Goal: Task Accomplishment & Management: Use online tool/utility

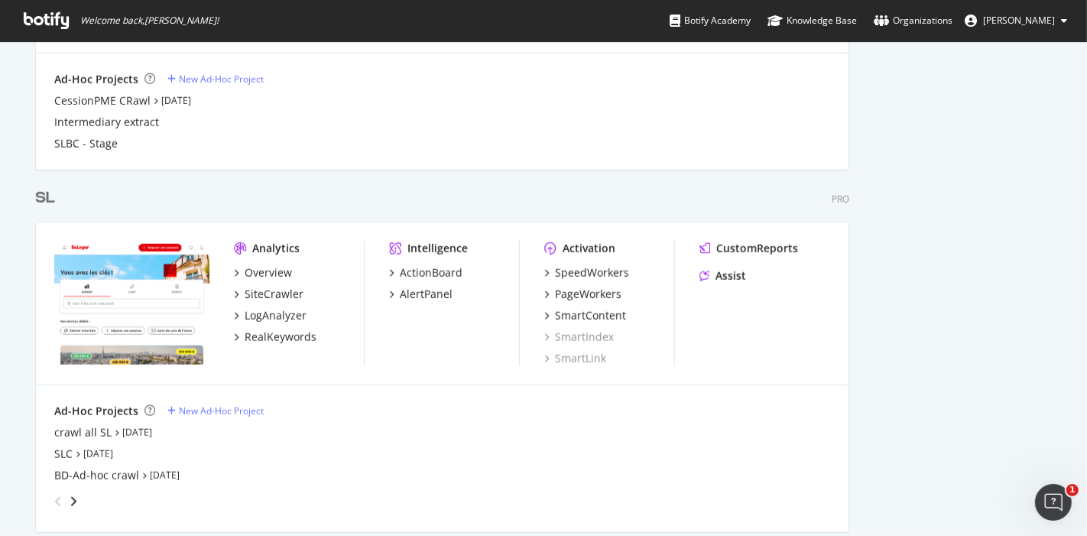
scroll to position [1280, 0]
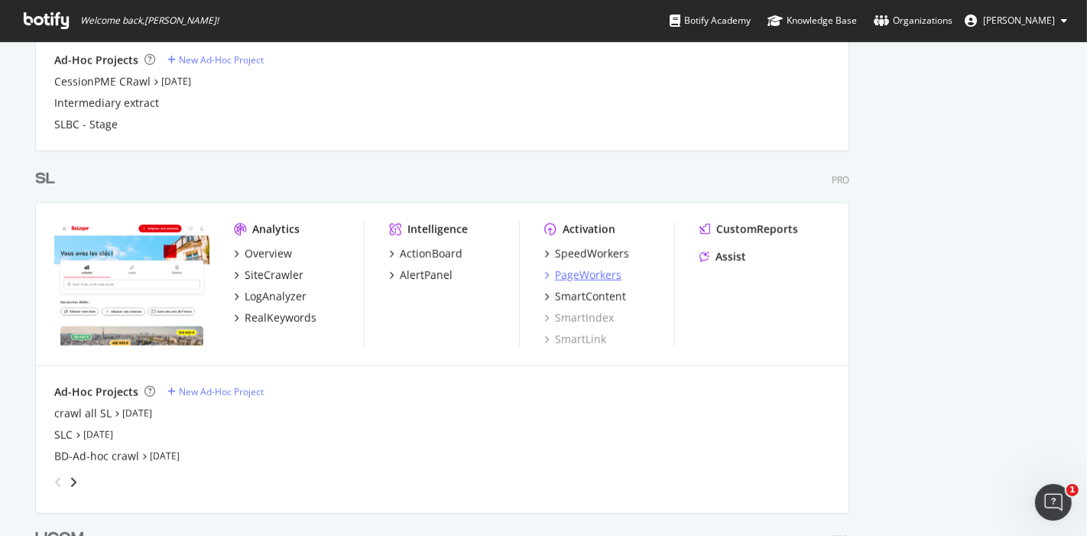
click at [579, 274] on div "PageWorkers" at bounding box center [588, 275] width 67 height 15
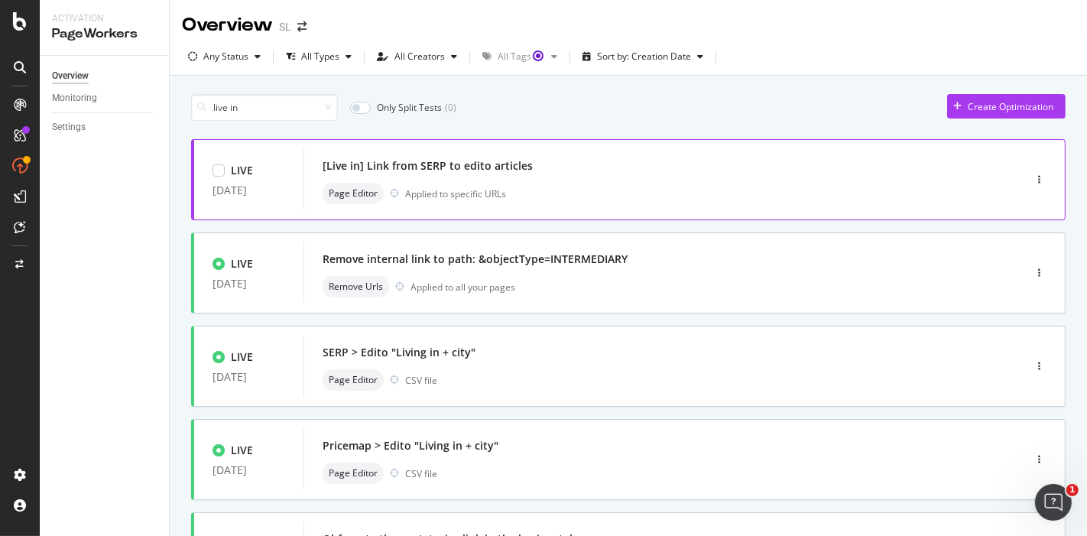
click at [647, 172] on div "[Live in] Link from SERP to edito articles" at bounding box center [641, 165] width 636 height 21
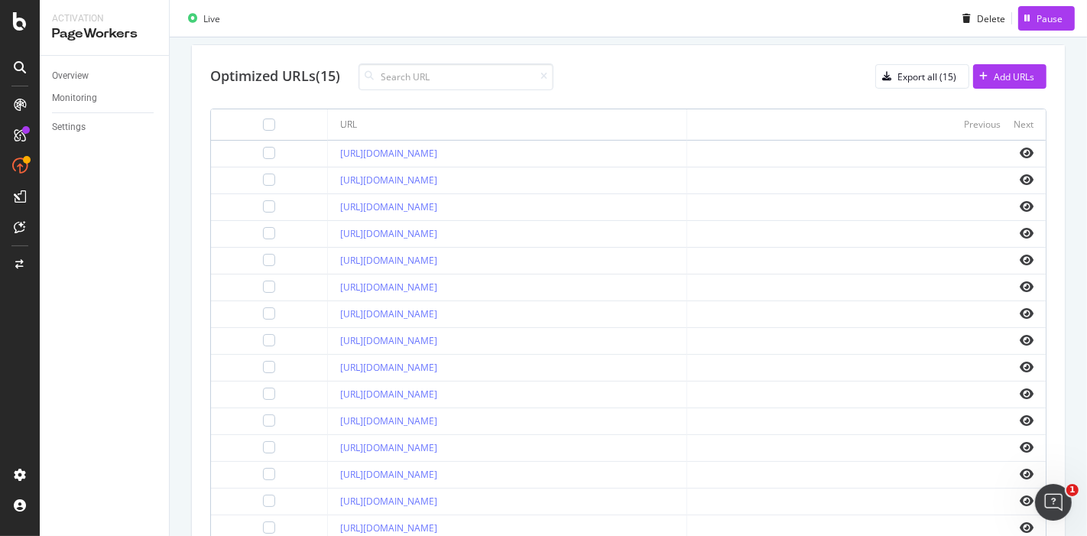
scroll to position [521, 0]
type input "[GEOGRAPHIC_DATA]"
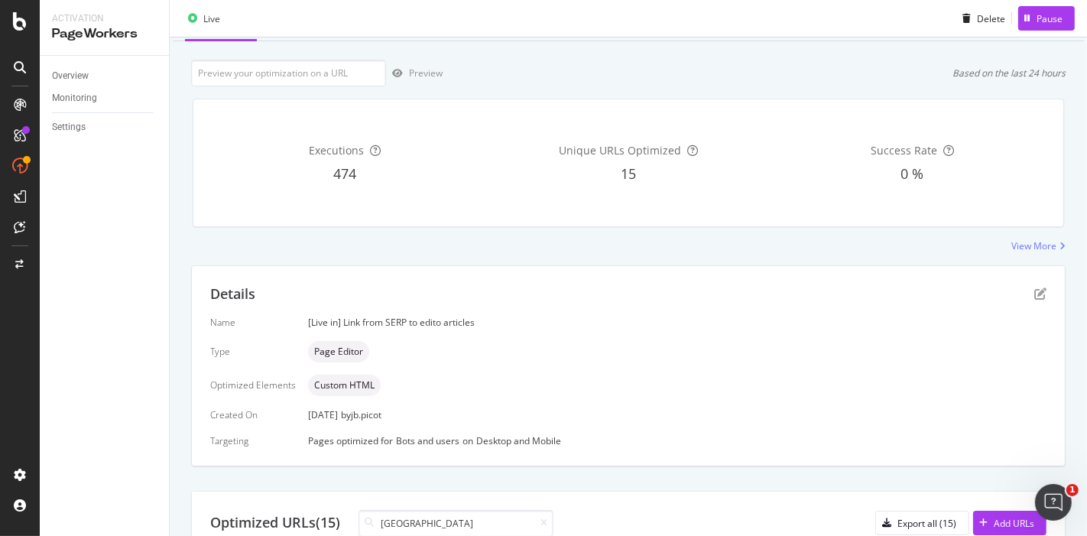
scroll to position [0, 0]
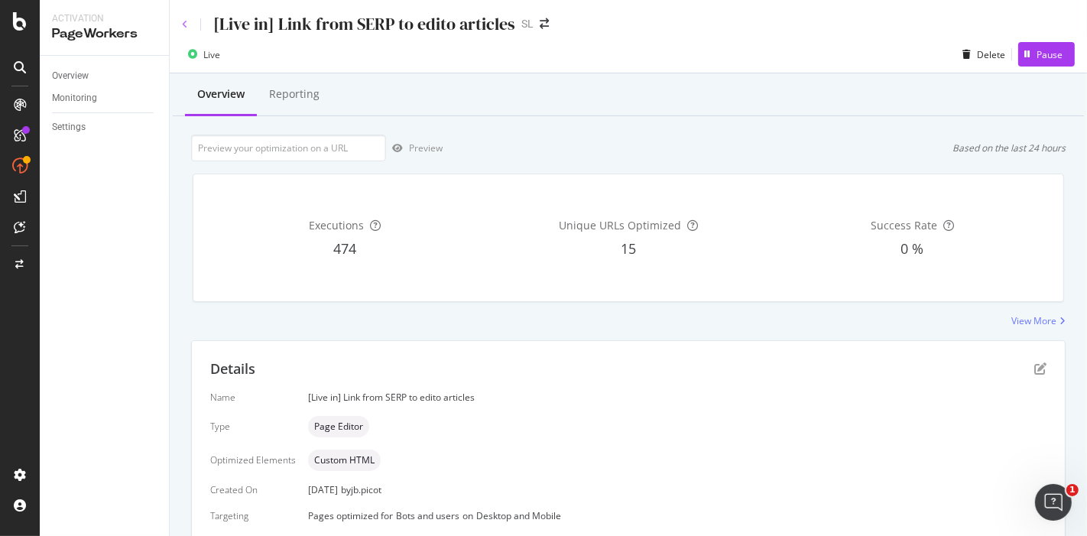
click at [185, 21] on icon at bounding box center [185, 24] width 6 height 9
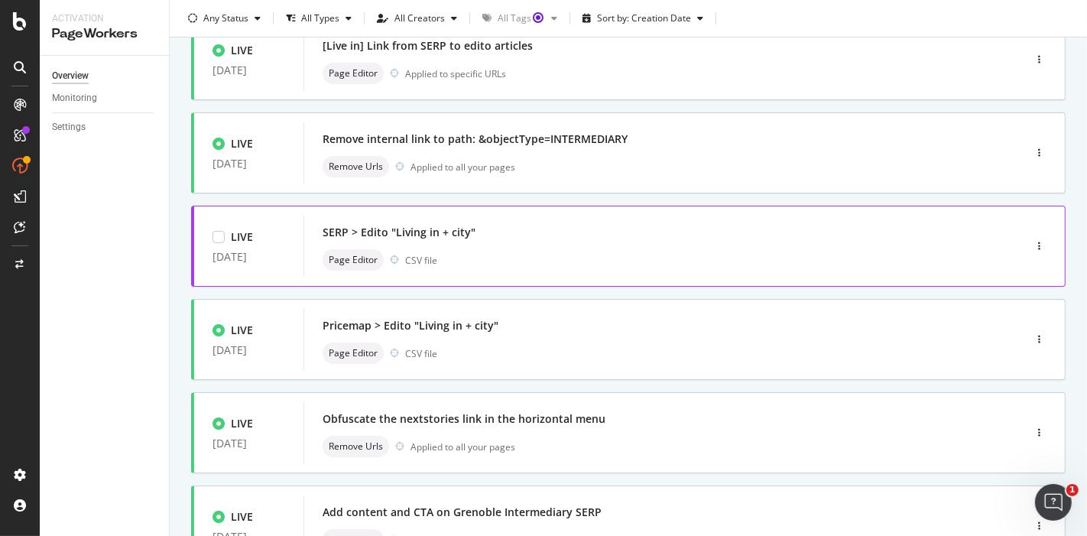
scroll to position [122, 0]
click at [515, 329] on div "Pricemap > Edito "Living in + city"" at bounding box center [641, 324] width 636 height 21
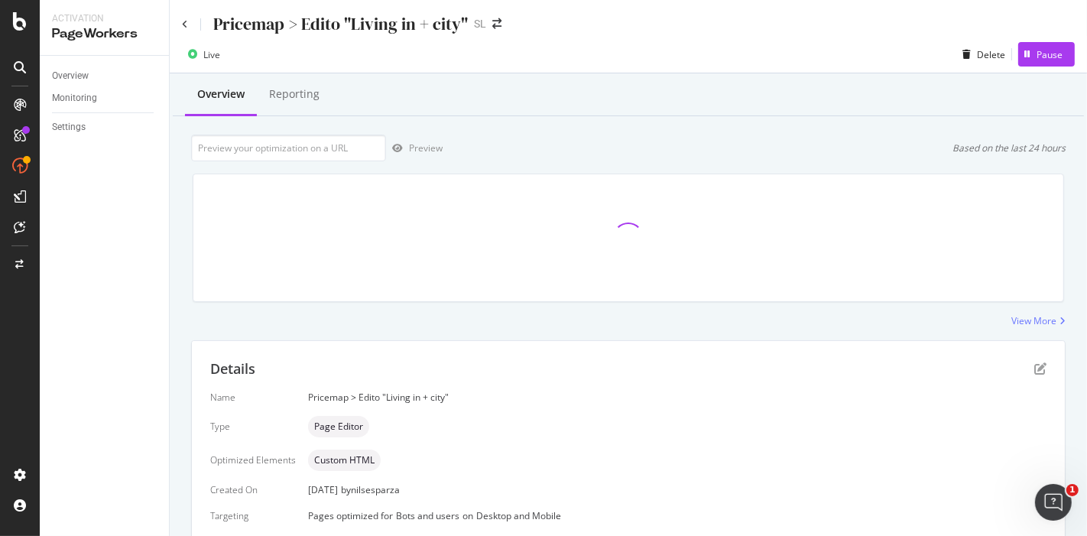
scroll to position [319, 0]
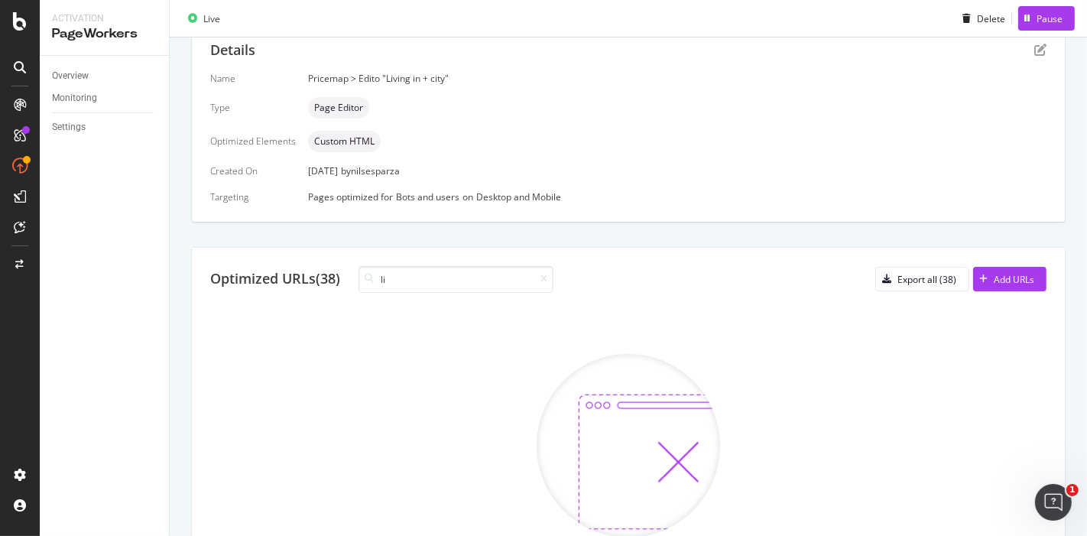
type input "l"
type input "j"
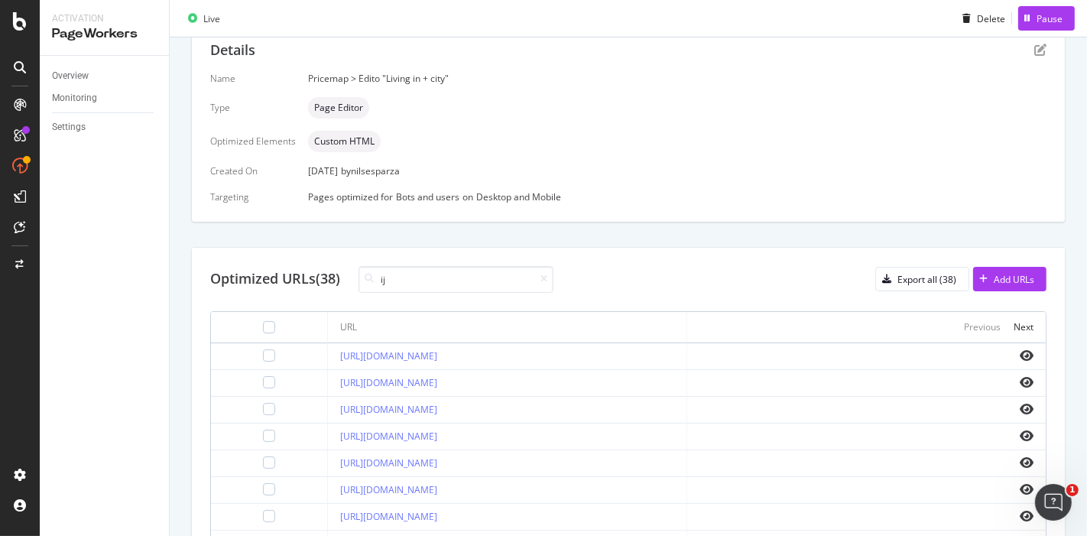
type input "i"
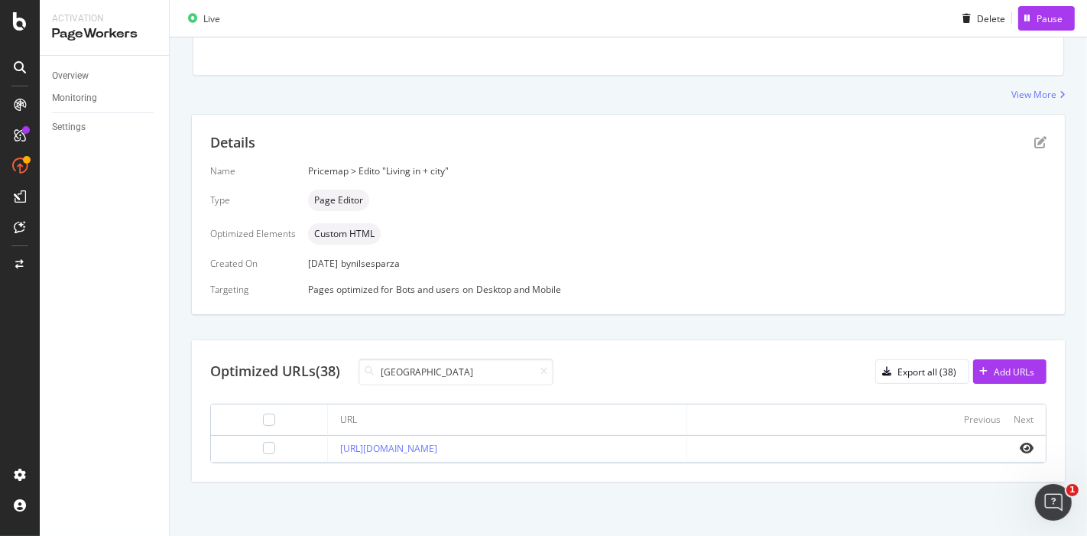
scroll to position [223, 0]
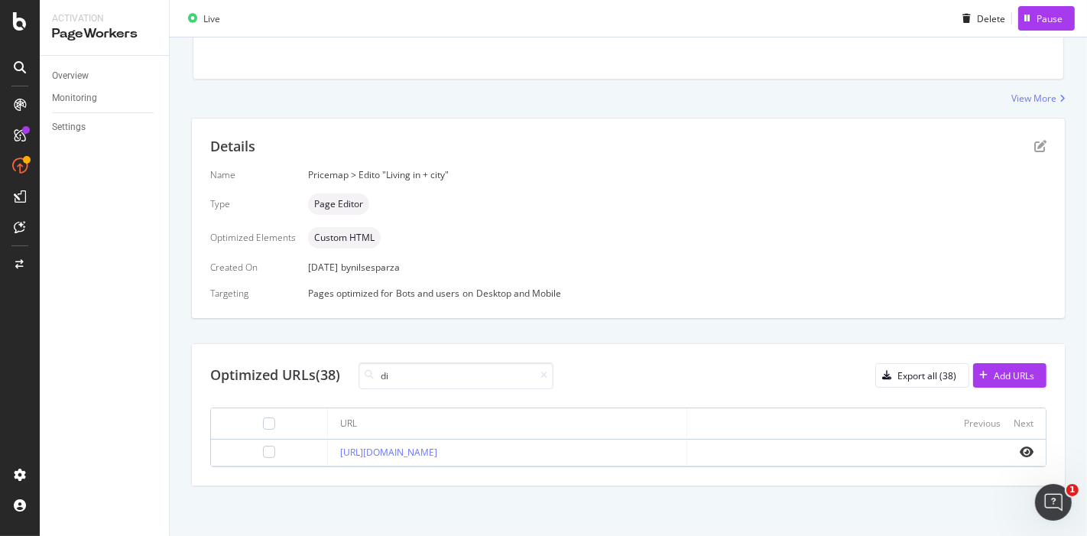
type input "d"
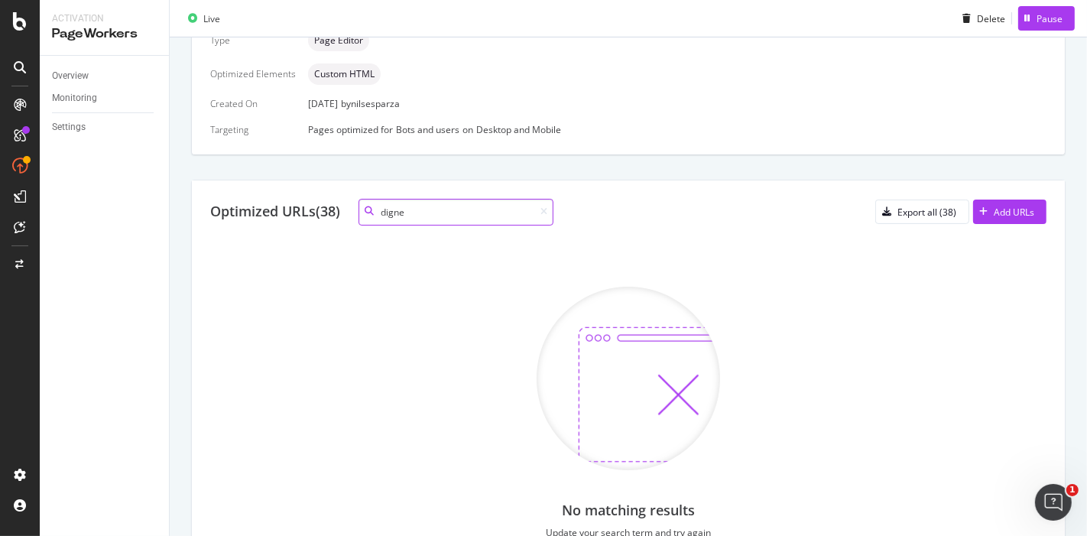
scroll to position [389, 0]
type input "digne"
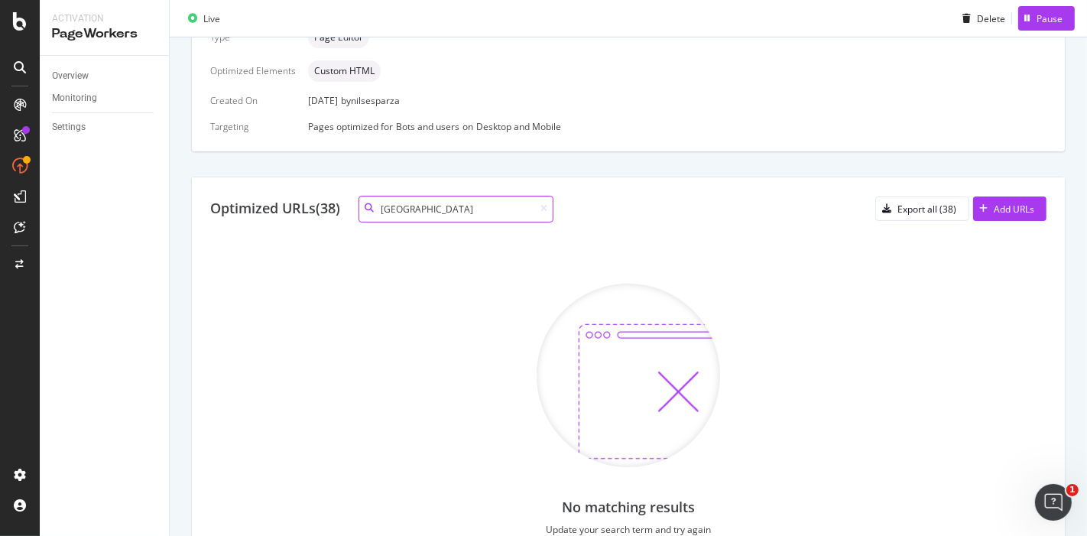
click at [457, 213] on input "[GEOGRAPHIC_DATA]" at bounding box center [456, 209] width 195 height 27
click at [451, 200] on input "roche" at bounding box center [456, 209] width 195 height 27
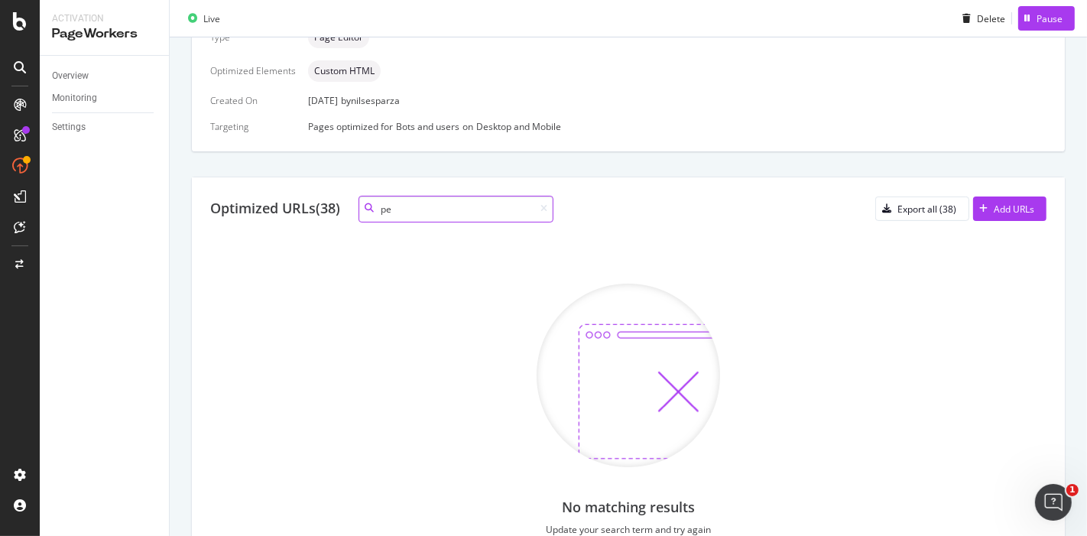
type input "p"
type input "r"
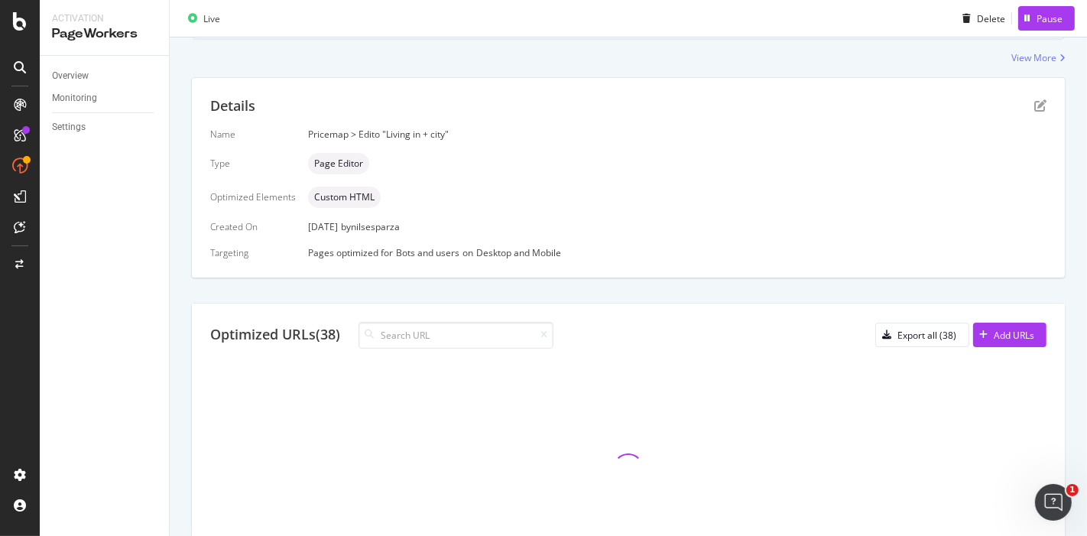
scroll to position [386, 0]
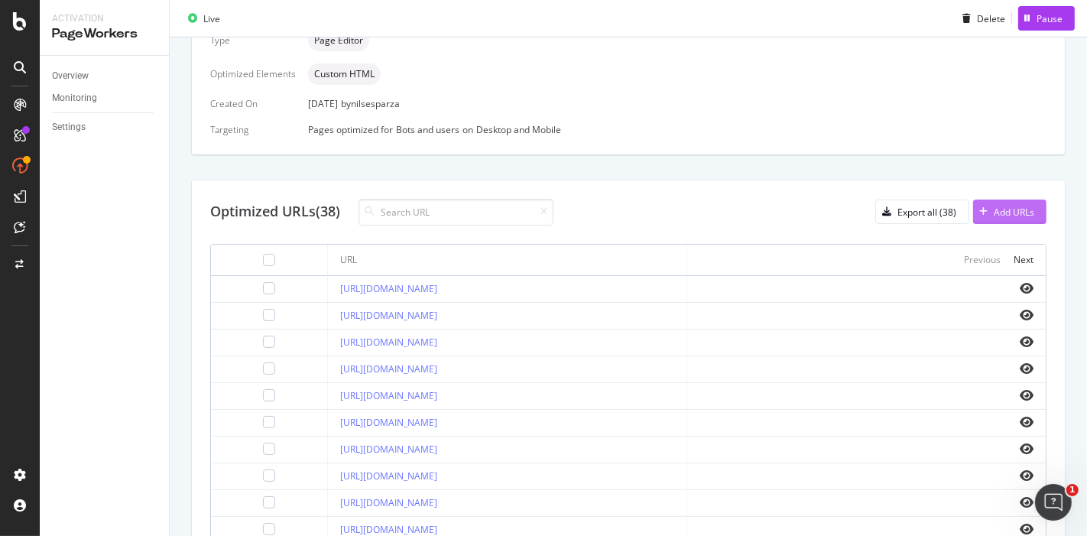
click at [977, 213] on div "button" at bounding box center [984, 211] width 21 height 9
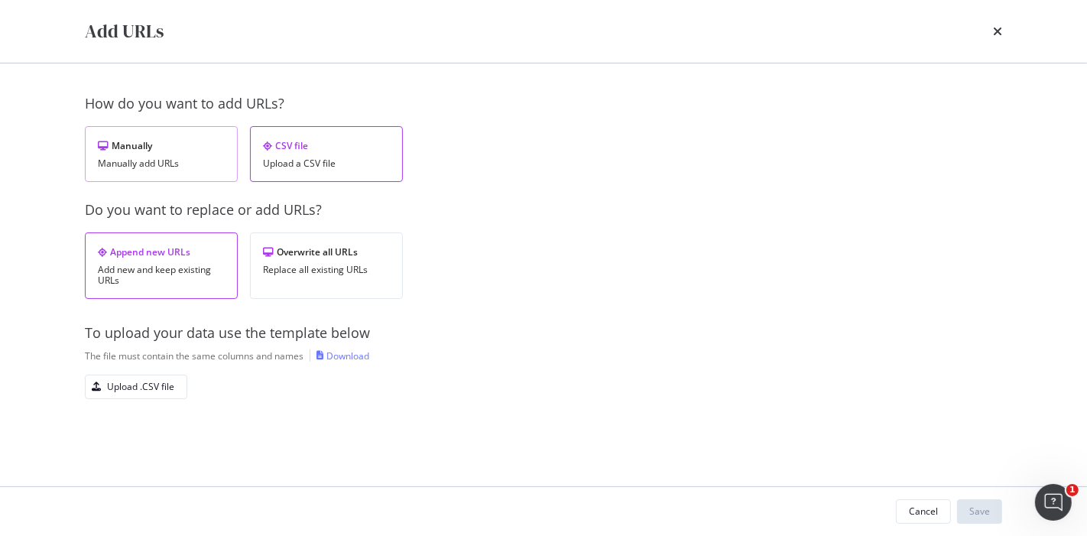
click at [146, 161] on div "Manually add URLs" at bounding box center [161, 163] width 127 height 11
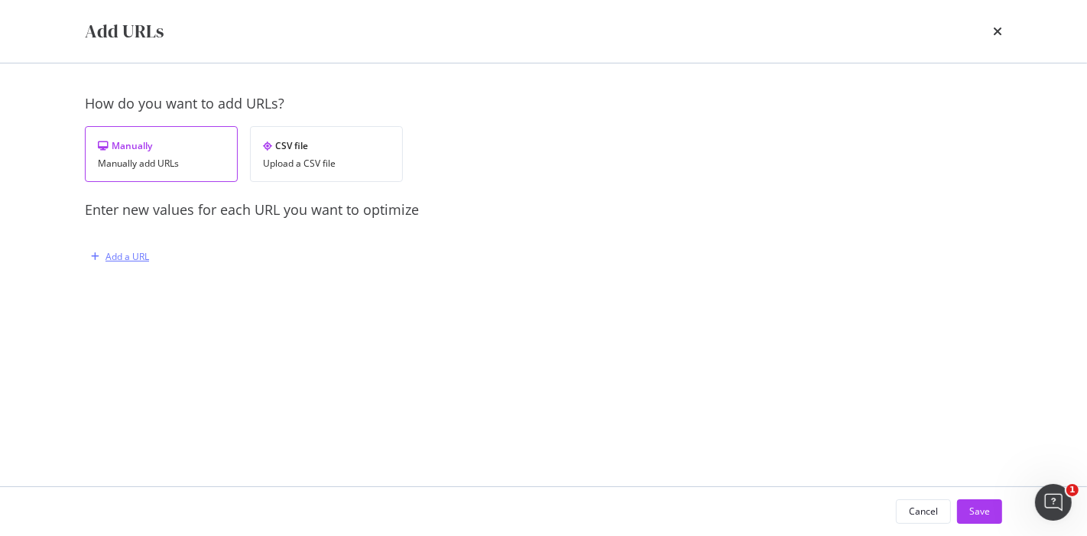
click at [122, 254] on div "Add a URL" at bounding box center [128, 256] width 44 height 13
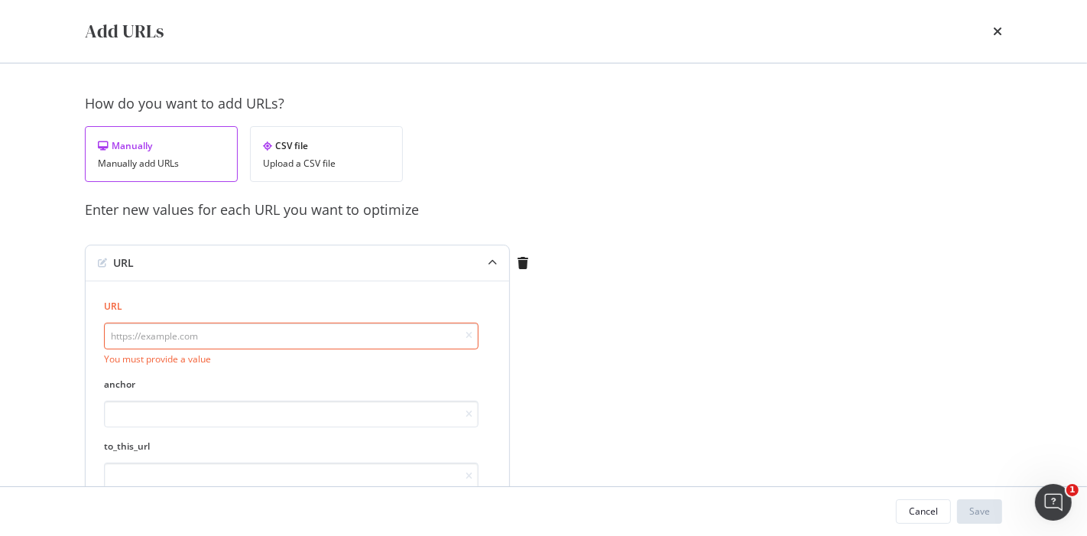
scroll to position [80, 0]
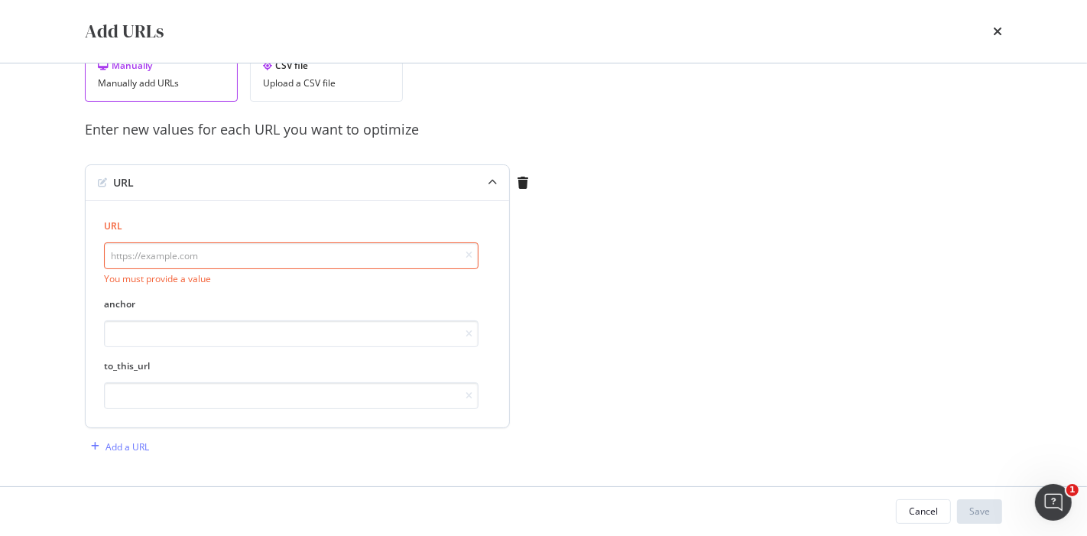
click at [329, 250] on input "modal" at bounding box center [291, 255] width 375 height 27
paste input "[URL][DOMAIN_NAME]"
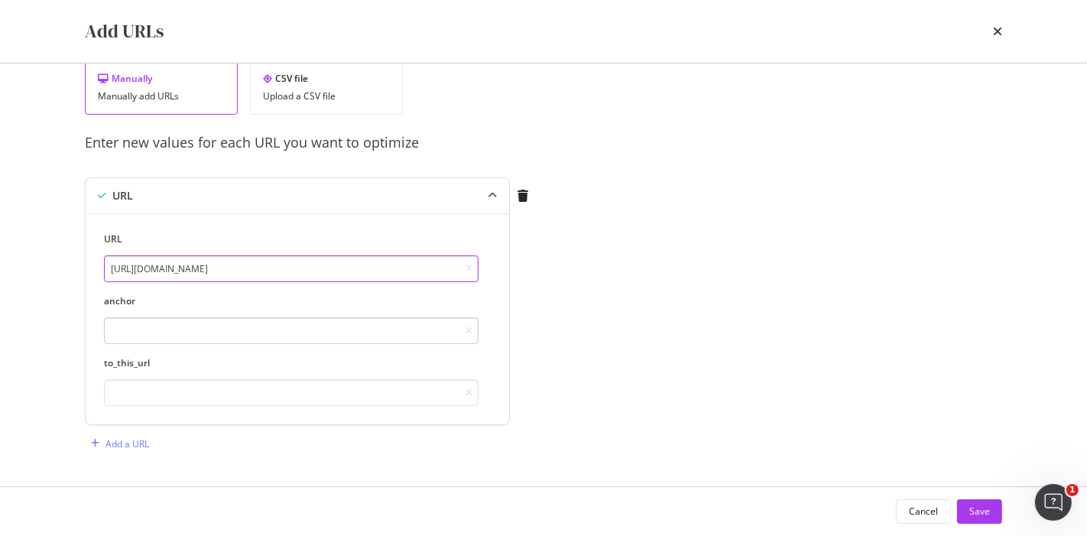
scroll to position [64, 0]
type input "[URL][DOMAIN_NAME]"
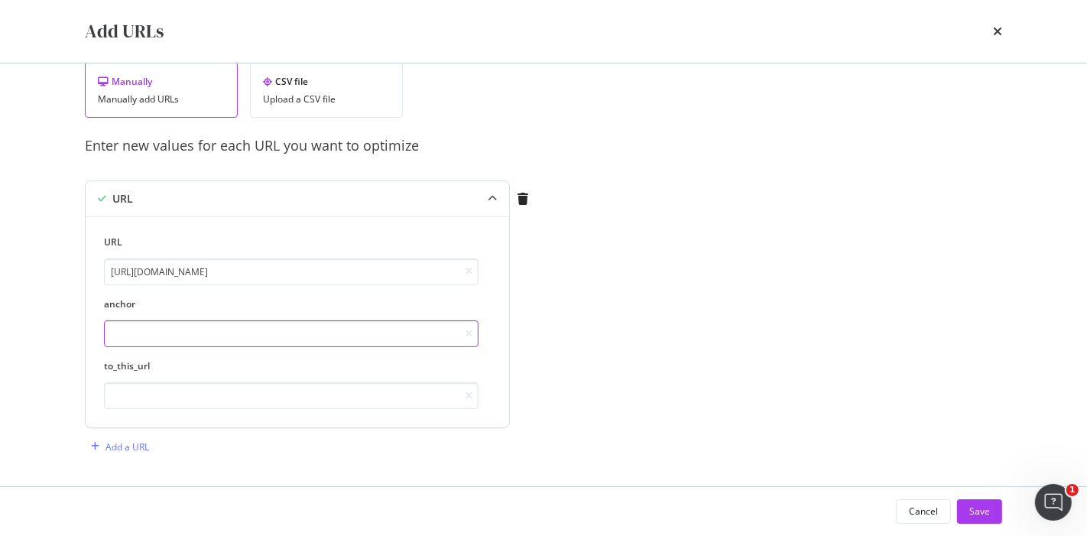
scroll to position [0, 0]
click at [262, 323] on input "modal" at bounding box center [291, 333] width 375 height 27
type input "vivre à [GEOGRAPHIC_DATA]"
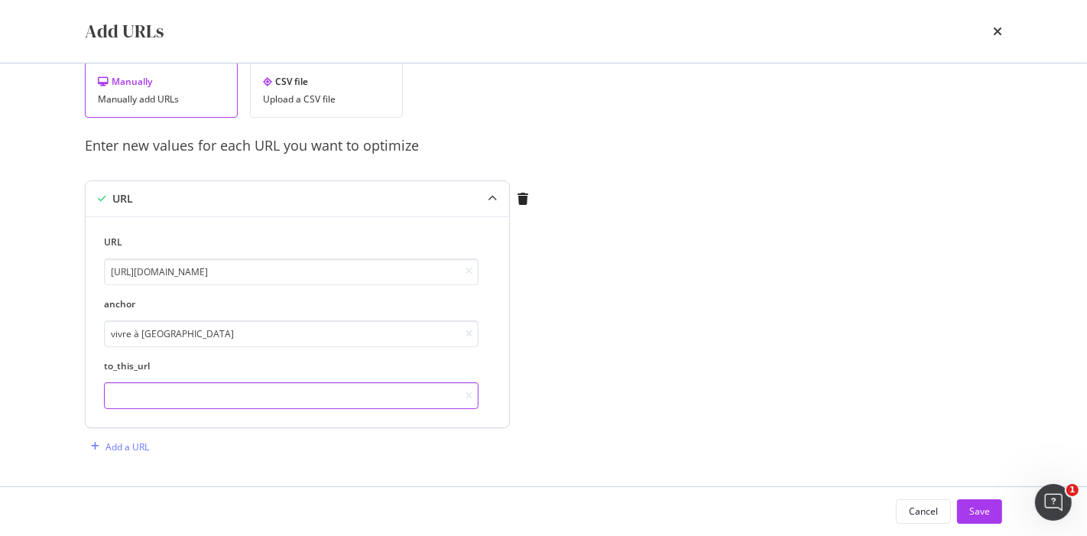
click at [207, 403] on input "modal" at bounding box center [291, 395] width 375 height 27
paste input "[URL][DOMAIN_NAME]"
type input "[URL][DOMAIN_NAME]"
click at [139, 440] on div "Add a URL" at bounding box center [128, 446] width 44 height 13
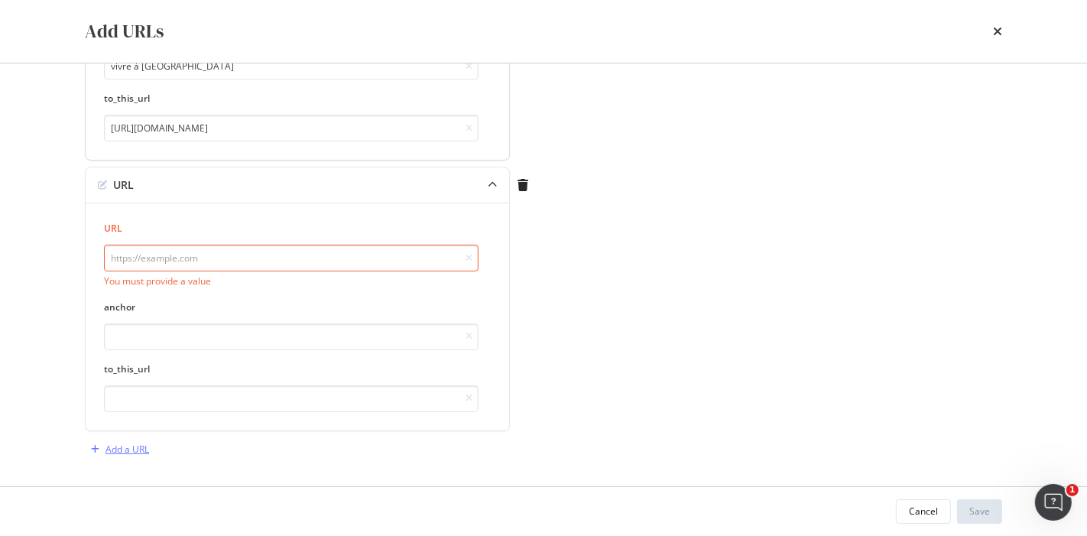
scroll to position [333, 0]
click at [325, 258] on input "modal" at bounding box center [291, 257] width 375 height 27
paste input "[URL][DOMAIN_NAME]"
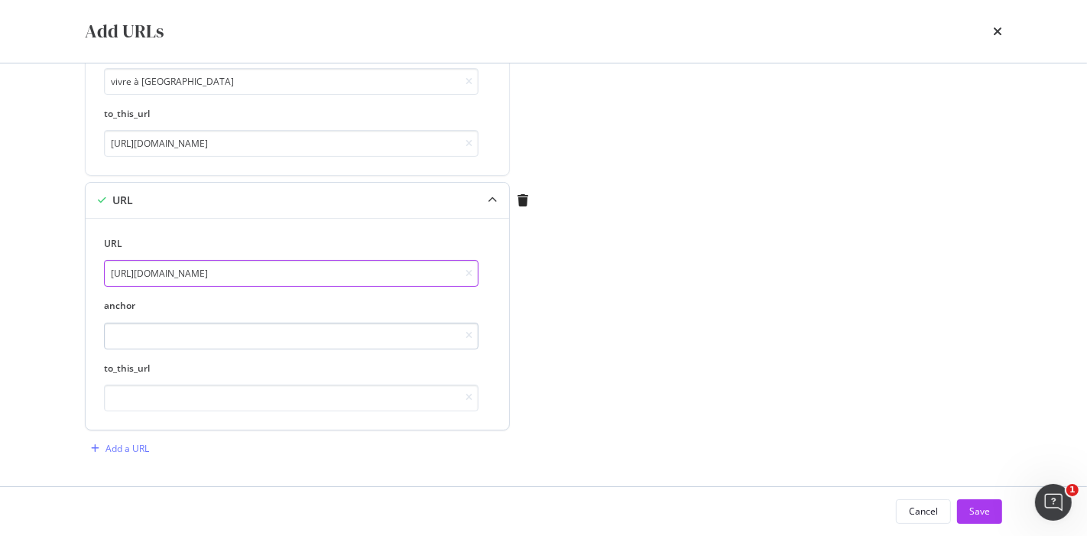
type input "[URL][DOMAIN_NAME]"
click at [255, 337] on input "modal" at bounding box center [291, 336] width 375 height 27
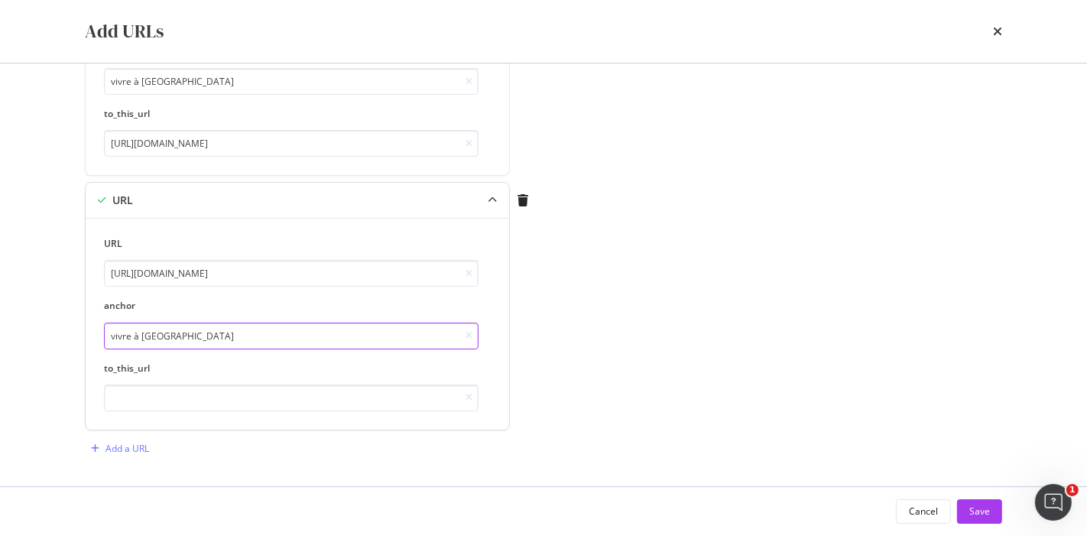
type input "vivre à [GEOGRAPHIC_DATA]"
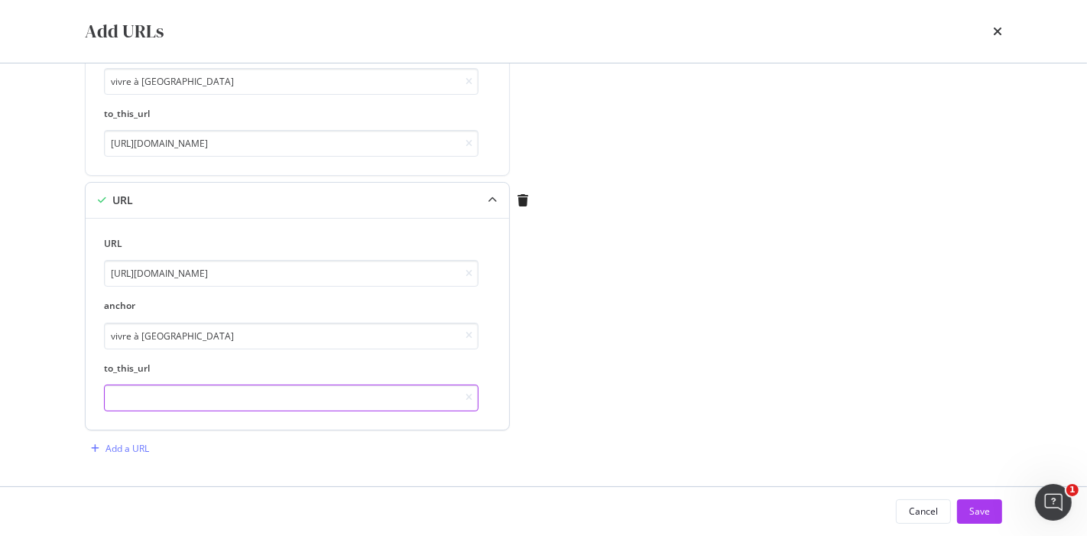
paste input "[URL][DOMAIN_NAME]"
type input "[URL][DOMAIN_NAME]"
click at [123, 444] on div "Add a URL" at bounding box center [128, 448] width 44 height 13
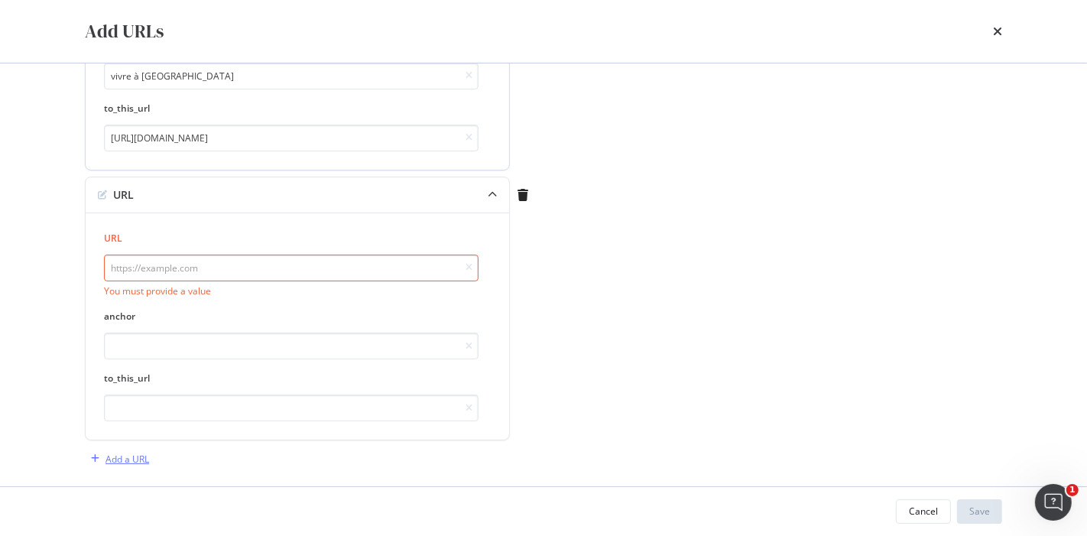
scroll to position [578, 0]
click at [258, 254] on input "modal" at bounding box center [291, 266] width 375 height 27
paste input "[URL][DOMAIN_NAME]"
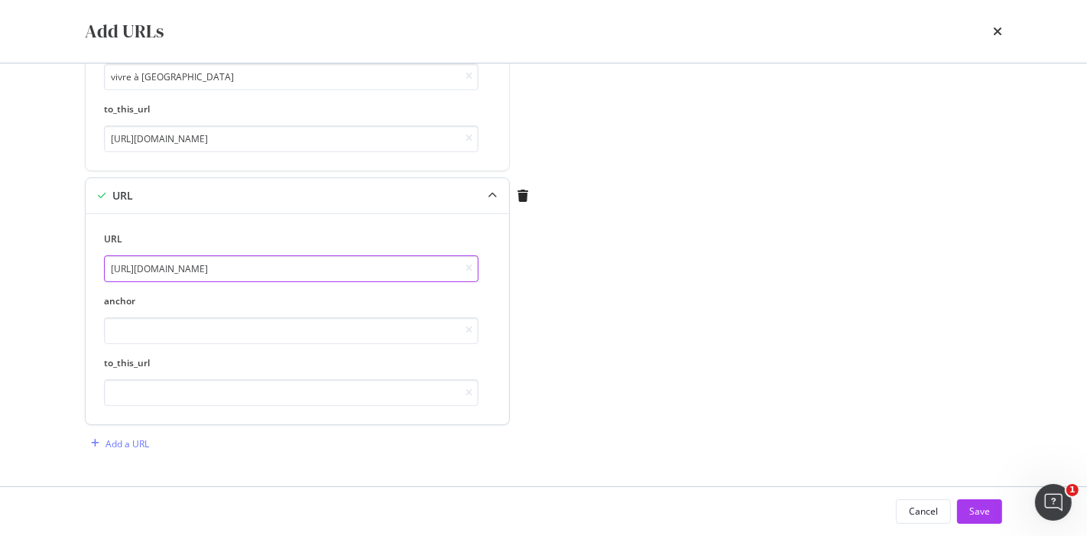
scroll to position [569, 0]
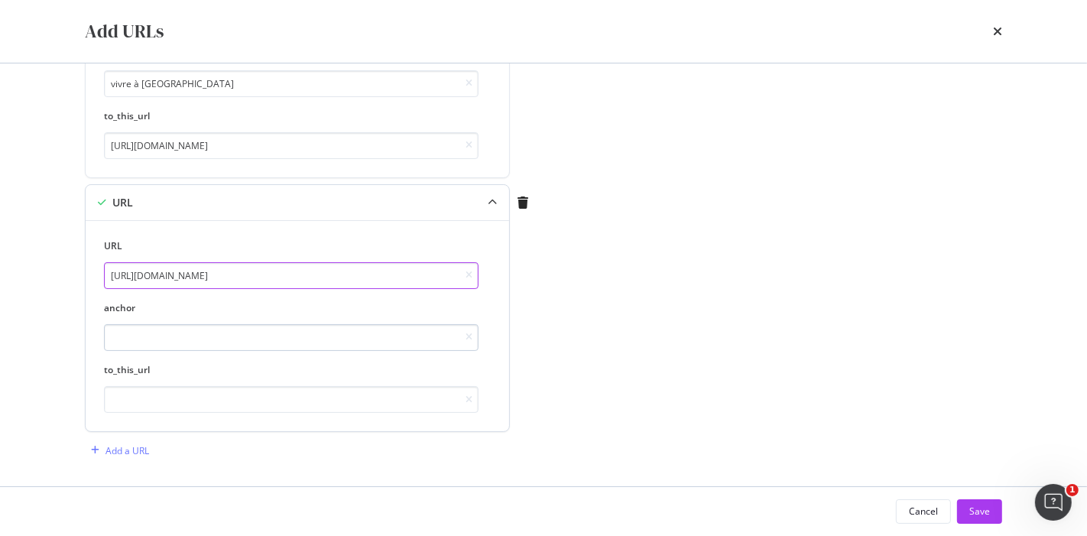
type input "[URL][DOMAIN_NAME]"
click at [245, 333] on input "modal" at bounding box center [291, 337] width 375 height 27
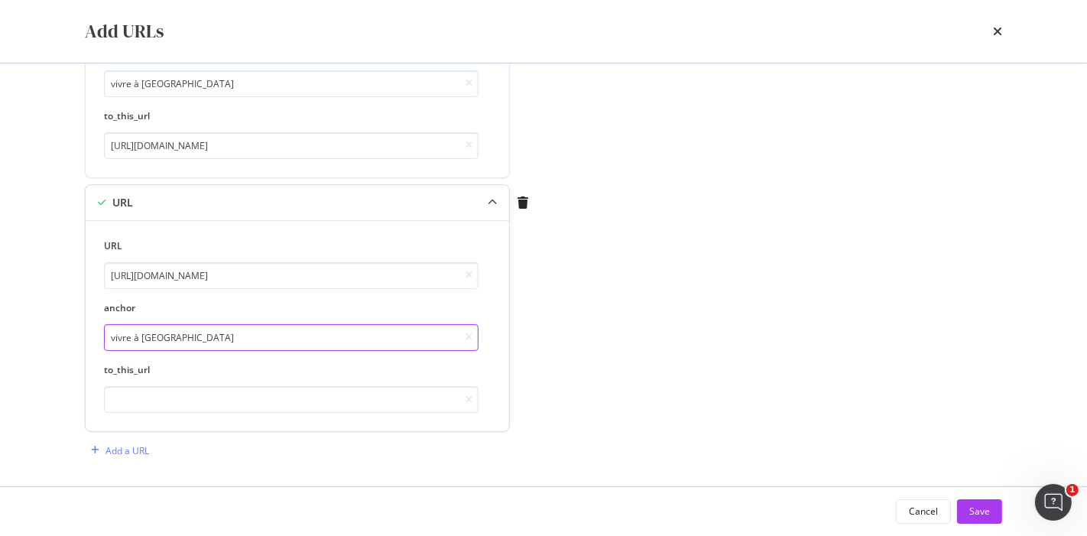
type input "vivre à [GEOGRAPHIC_DATA]"
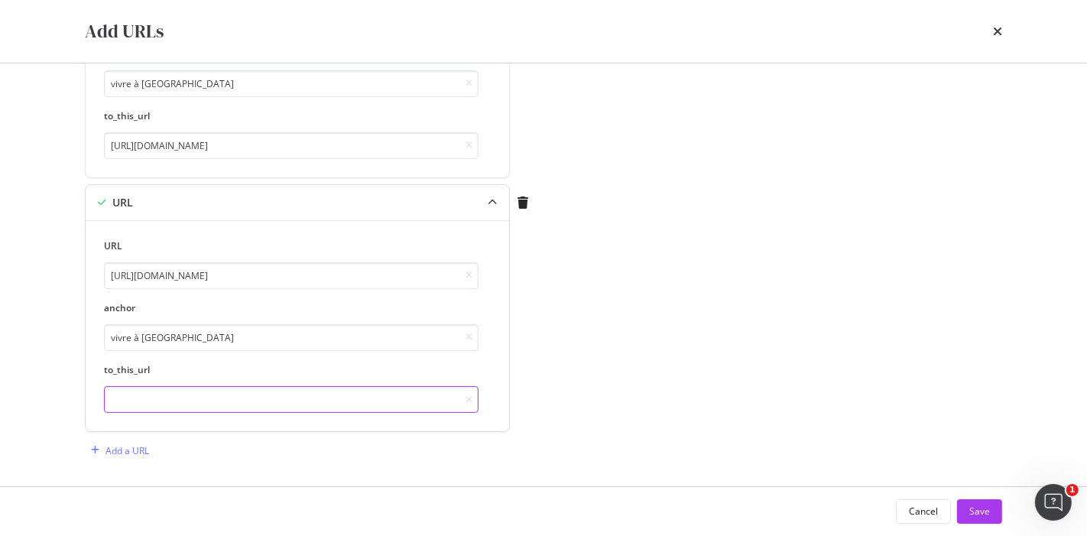
paste input "[URL][DOMAIN_NAME]"
type input "[URL][DOMAIN_NAME]"
click at [122, 446] on div "Add a URL" at bounding box center [128, 450] width 44 height 13
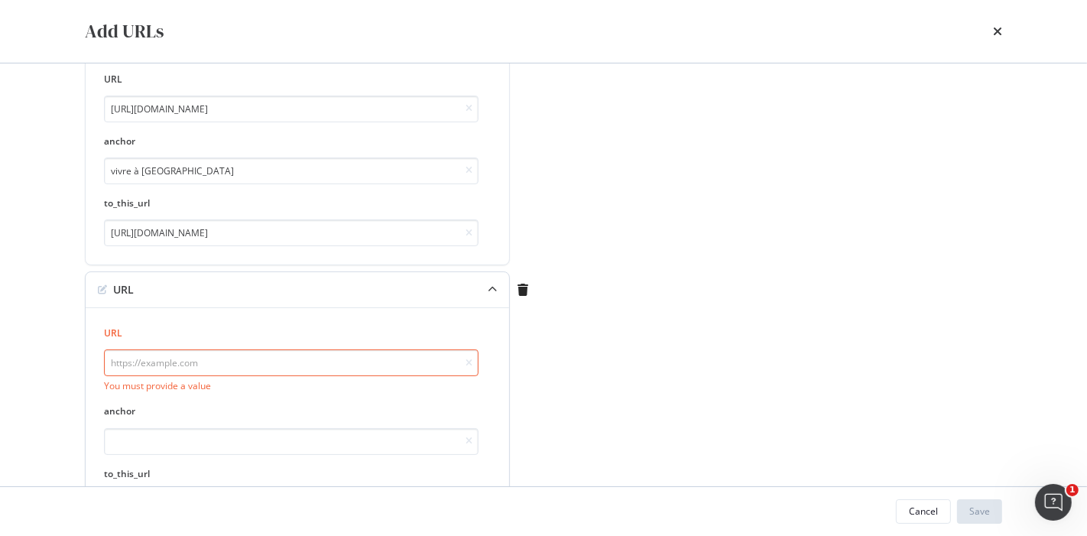
scroll to position [737, 0]
click at [487, 83] on div "URL [URL][DOMAIN_NAME] anchor vivre à [GEOGRAPHIC_DATA] to_this_url [URL][DOMAI…" at bounding box center [297, 158] width 387 height 174
click at [236, 355] on input "modal" at bounding box center [291, 361] width 375 height 27
paste input "[URL][DOMAIN_NAME]"
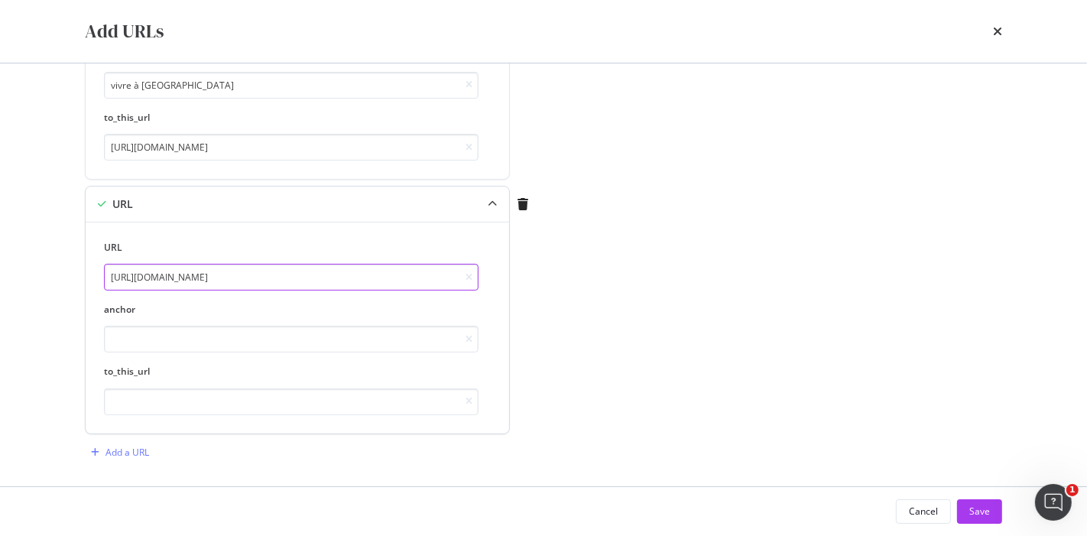
scroll to position [820, 0]
type input "[URL][DOMAIN_NAME]"
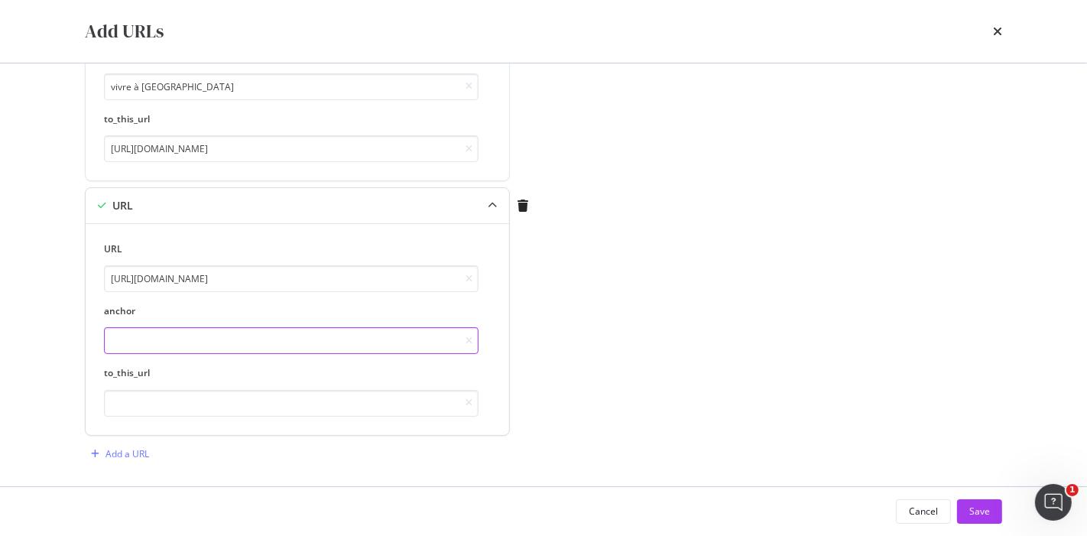
click at [217, 332] on input "modal" at bounding box center [291, 340] width 375 height 27
type input "vivre à [GEOGRAPHIC_DATA]"
paste input "[URL][DOMAIN_NAME]"
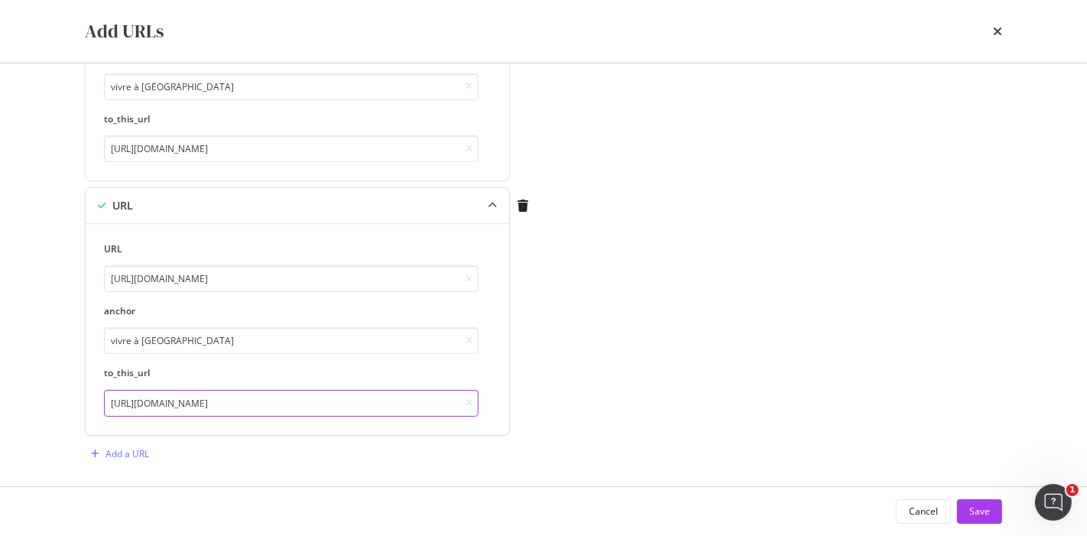
scroll to position [821, 0]
type input "[URL][DOMAIN_NAME]"
click at [125, 446] on div "Add a URL" at bounding box center [128, 452] width 44 height 13
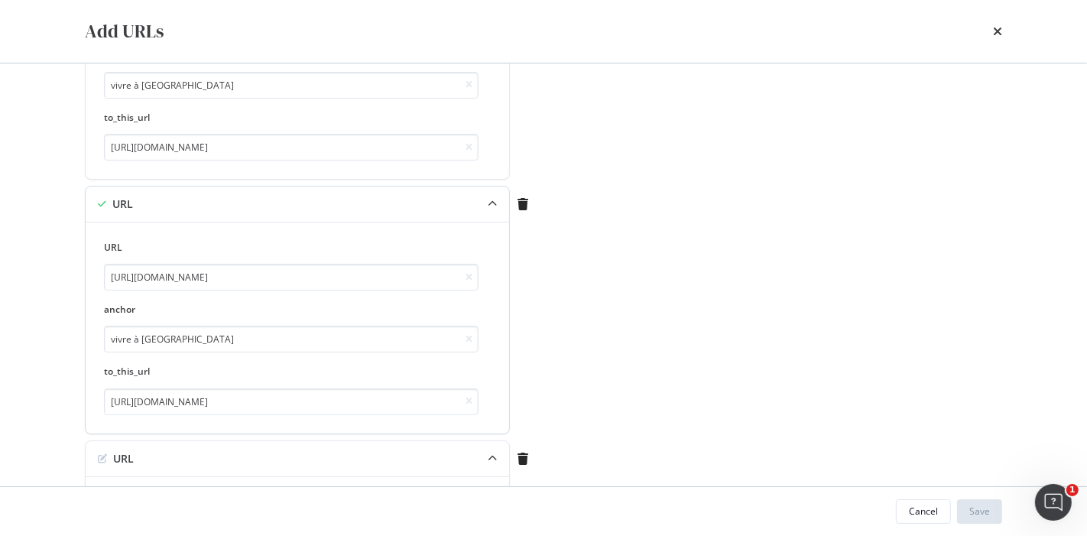
scroll to position [1090, 0]
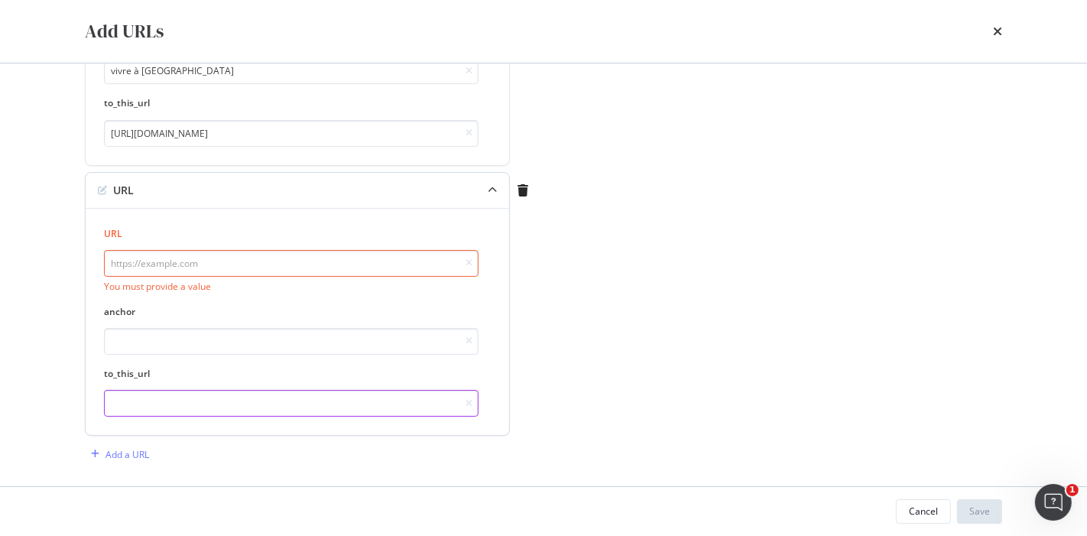
click at [276, 398] on input "modal" at bounding box center [291, 403] width 375 height 27
paste input "[URL][DOMAIN_NAME]"
type input "[URL][DOMAIN_NAME]"
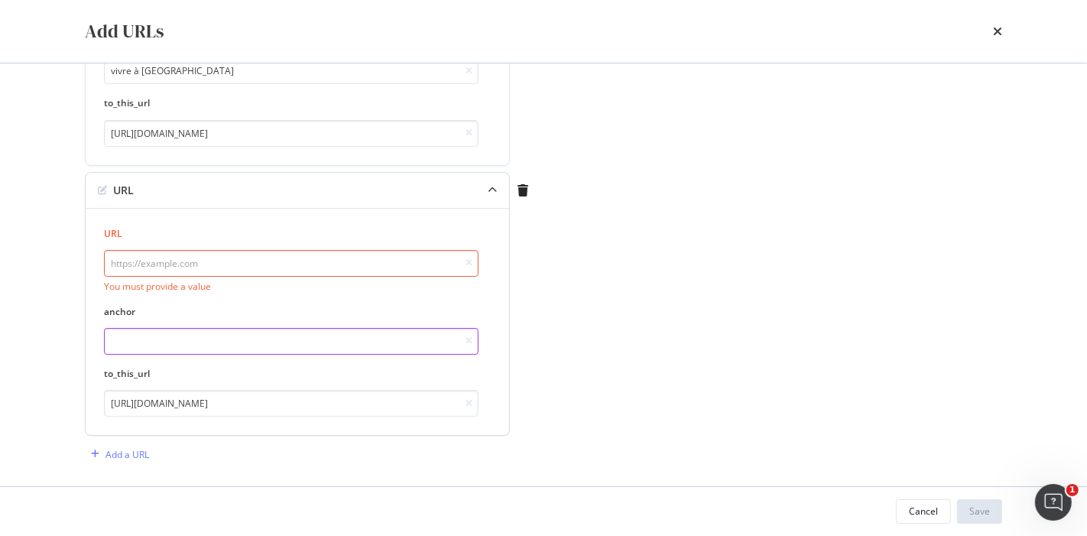
click at [227, 340] on input "modal" at bounding box center [291, 341] width 375 height 27
type input "vivre à [GEOGRAPHIC_DATA]"
click at [301, 250] on input "modal" at bounding box center [291, 263] width 375 height 27
paste input "[URL][DOMAIN_NAME]"
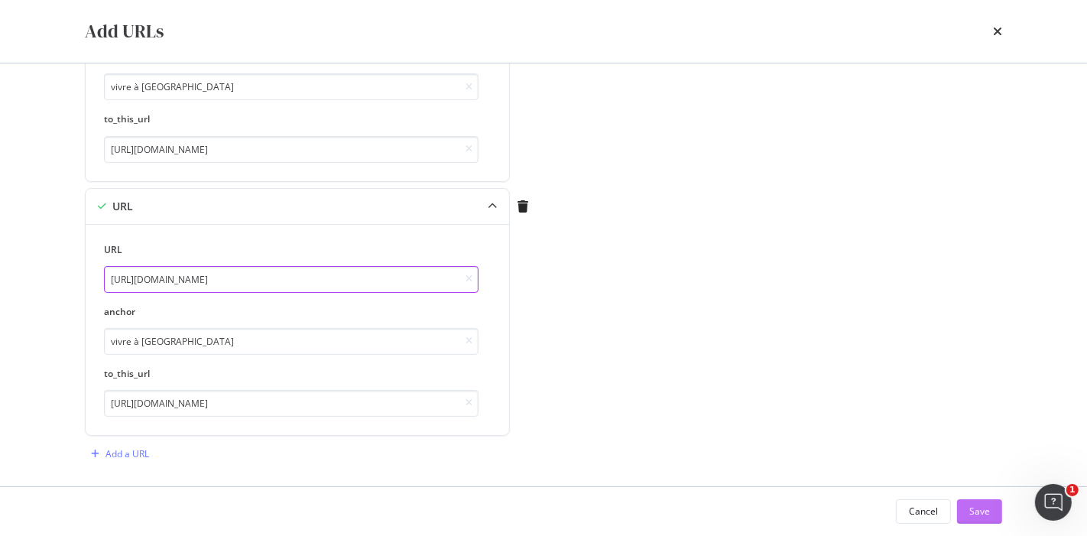
type input "[URL][DOMAIN_NAME]"
click at [980, 521] on div "Save" at bounding box center [980, 511] width 21 height 23
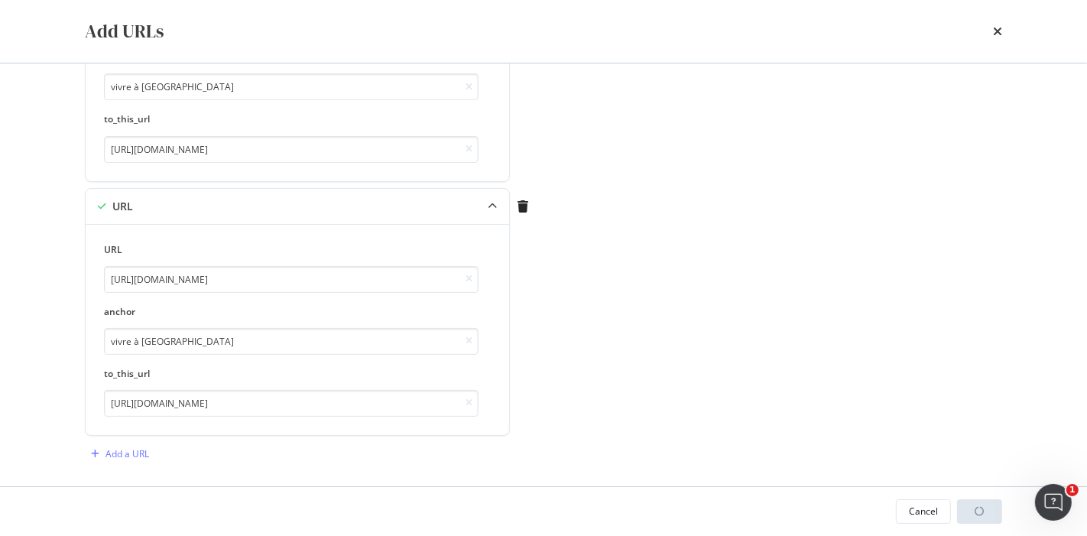
scroll to position [482, 0]
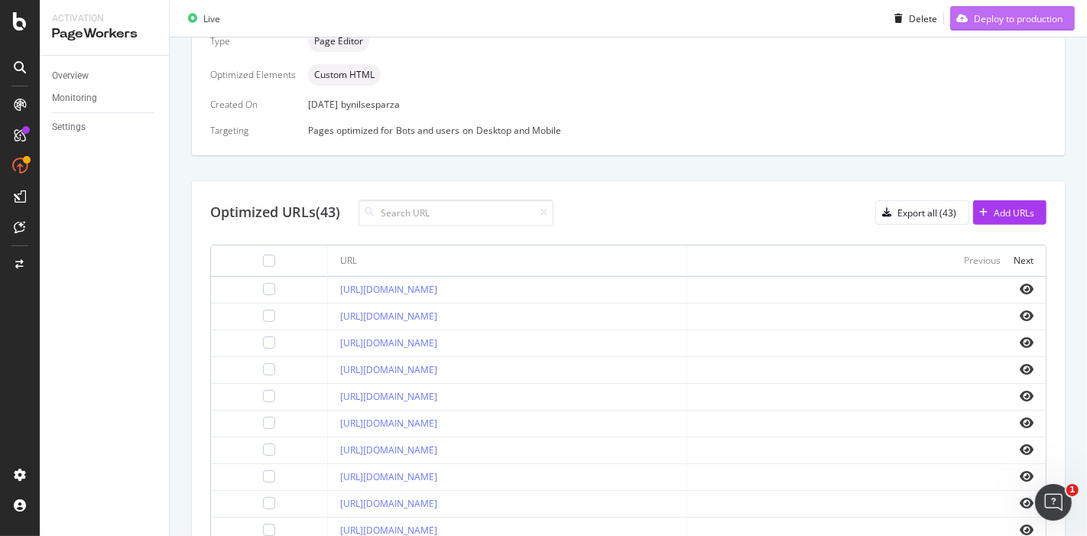
click at [984, 22] on div "Deploy to production" at bounding box center [1018, 17] width 89 height 13
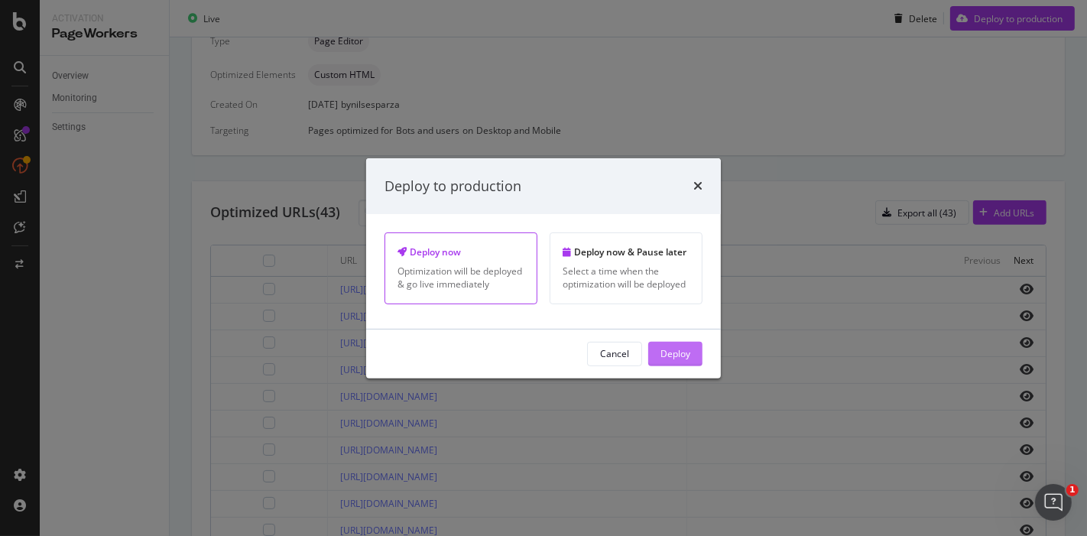
click at [686, 350] on div "Deploy" at bounding box center [676, 353] width 30 height 13
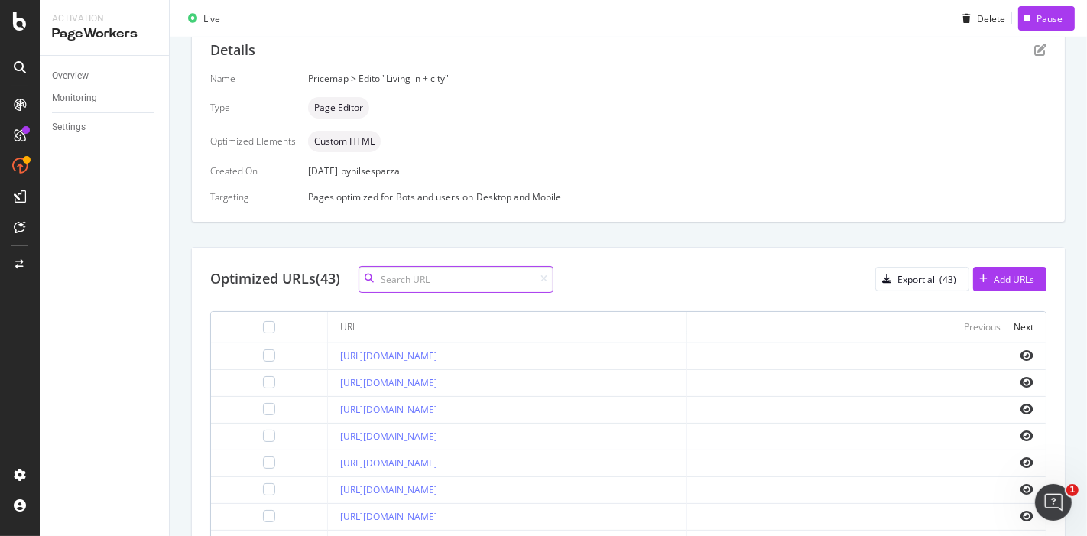
scroll to position [0, 0]
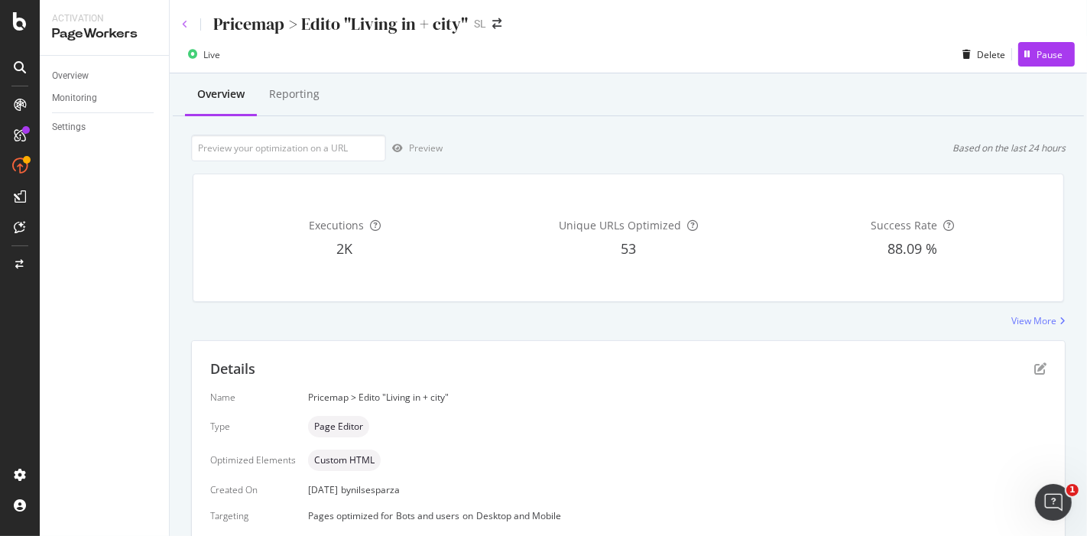
click at [182, 24] on icon at bounding box center [185, 24] width 6 height 9
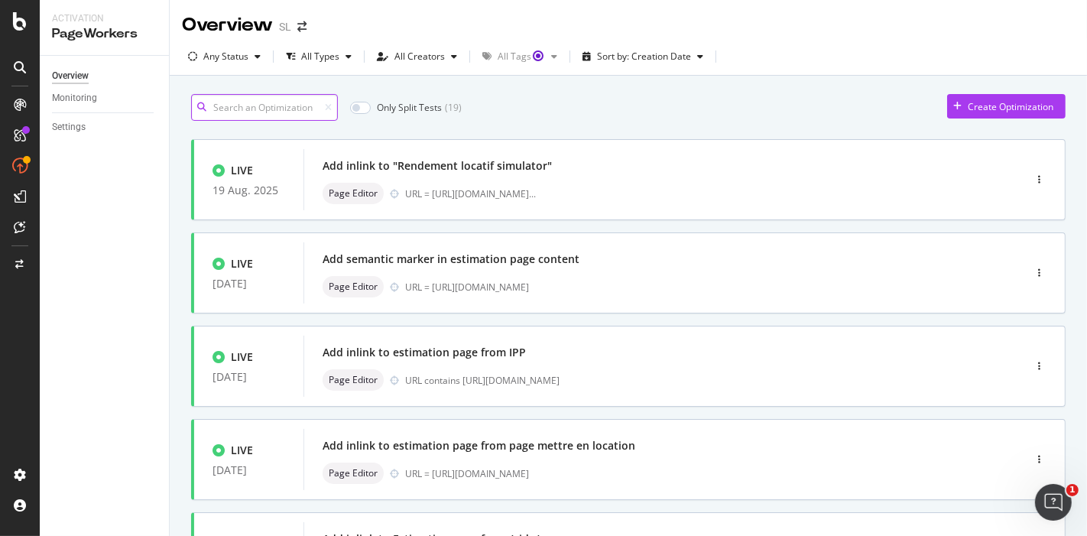
click at [235, 108] on input at bounding box center [264, 107] width 147 height 27
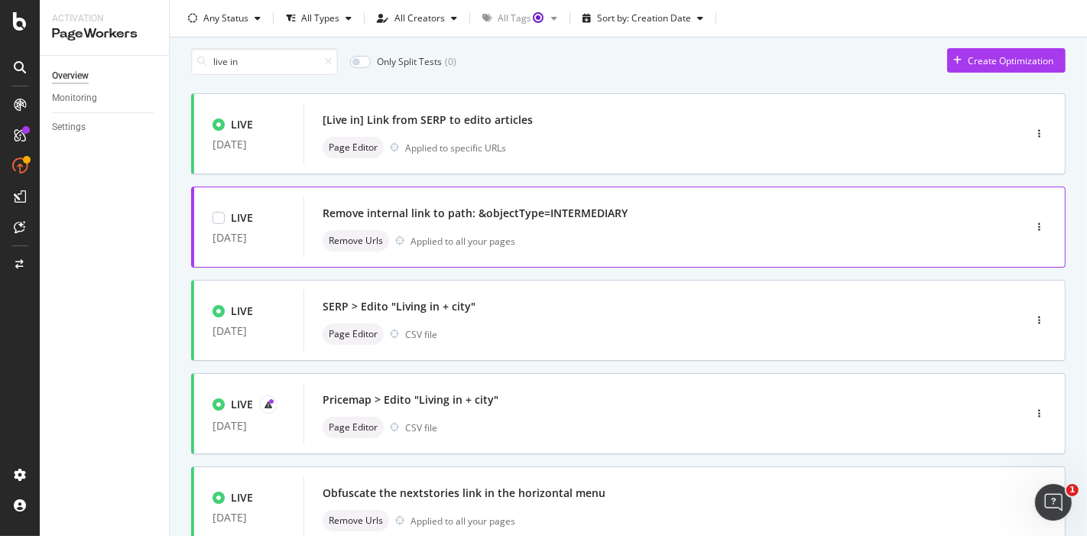
scroll to position [41, 0]
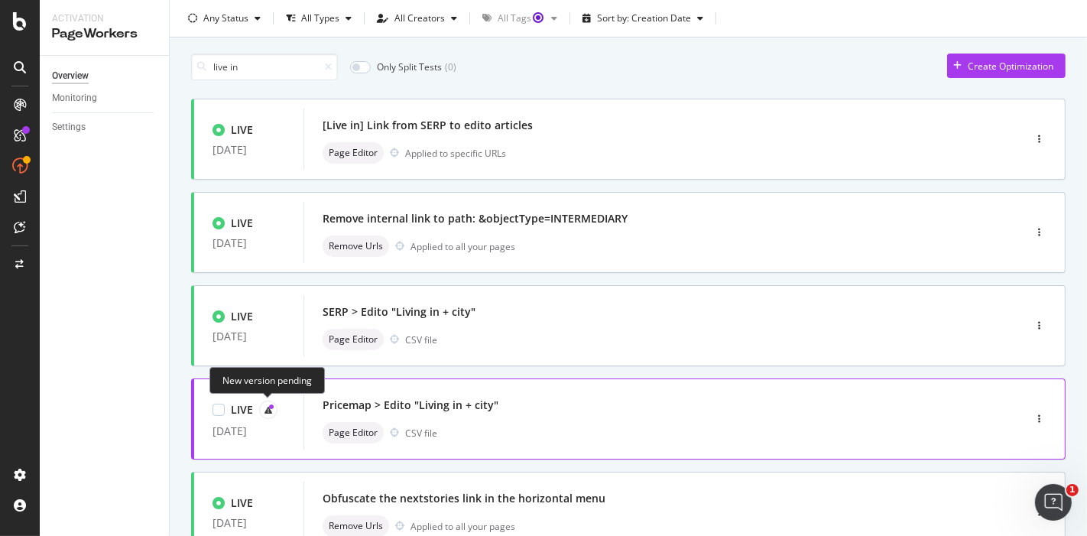
click at [268, 411] on icon at bounding box center [269, 410] width 8 height 8
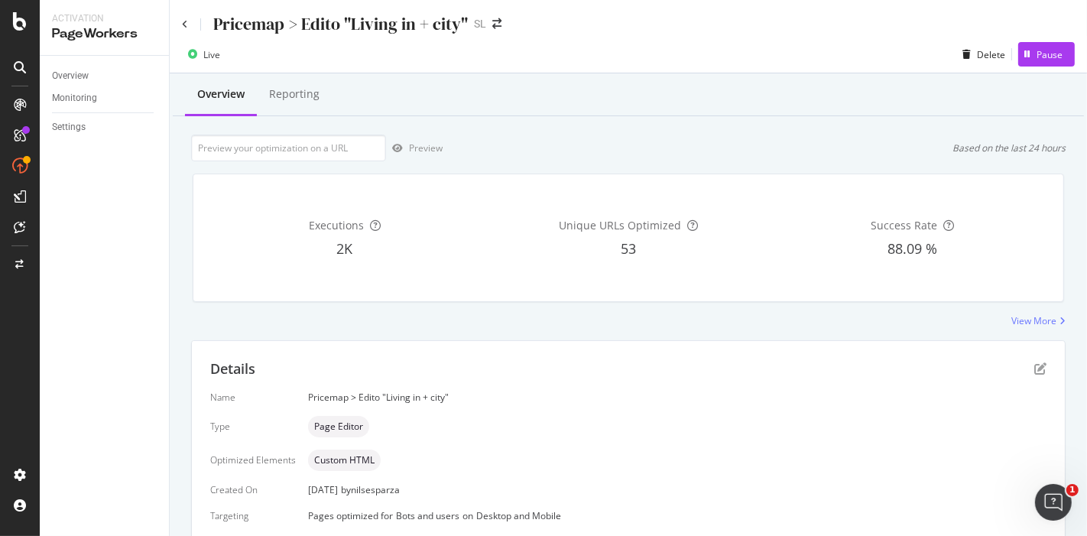
scroll to position [319, 0]
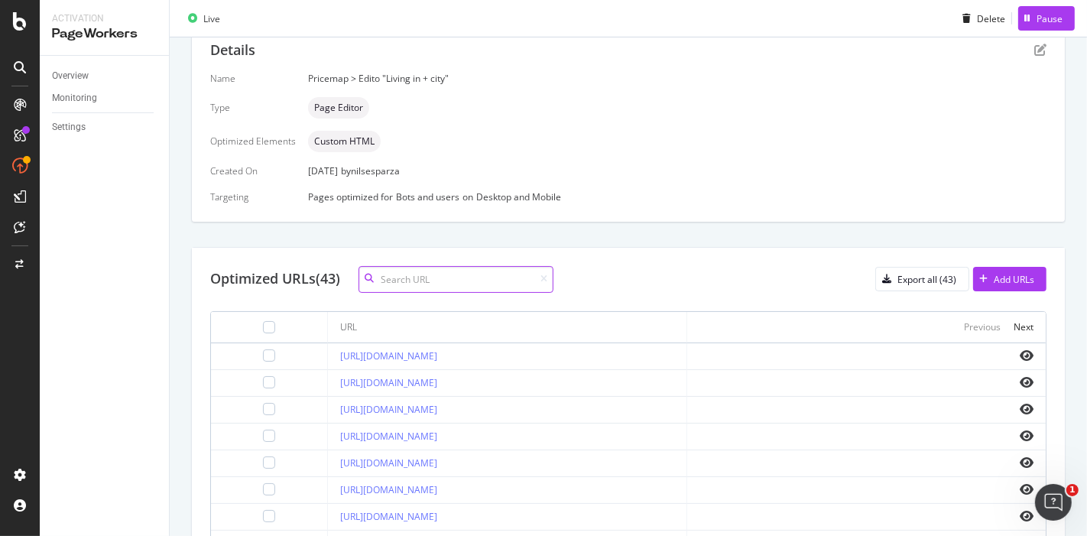
click at [401, 285] on input at bounding box center [456, 279] width 195 height 27
type input "[GEOGRAPHIC_DATA]"
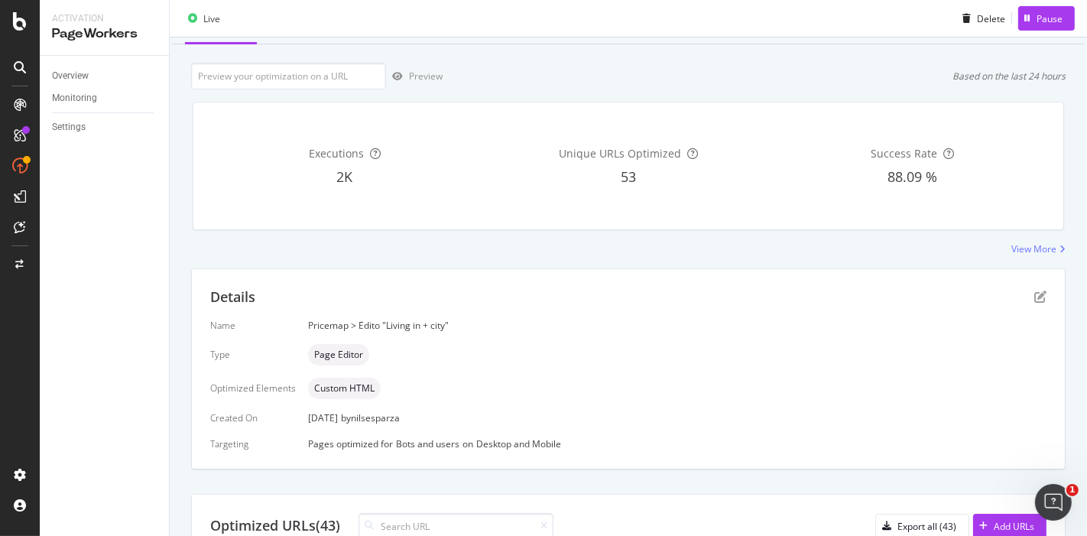
scroll to position [0, 0]
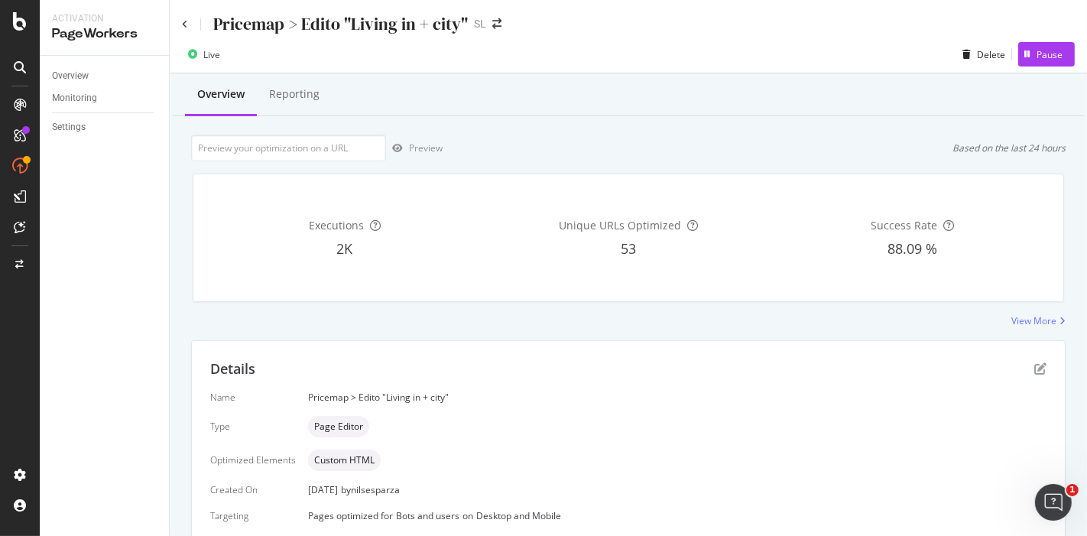
click at [178, 24] on div "Pricemap > Edito "Living in + city" SL" at bounding box center [629, 18] width 918 height 36
click at [185, 23] on icon at bounding box center [185, 24] width 6 height 9
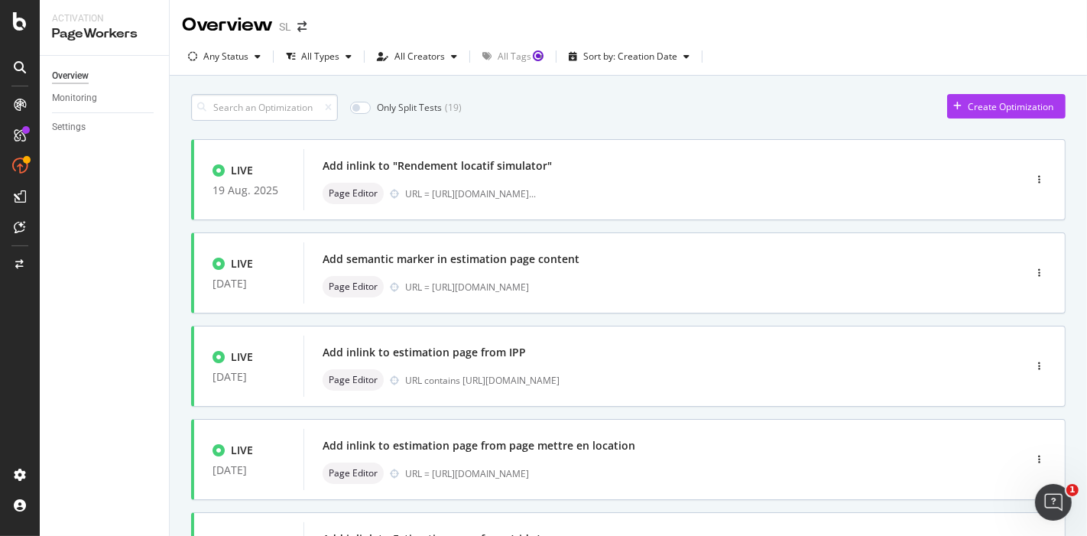
click at [219, 110] on input at bounding box center [264, 107] width 147 height 27
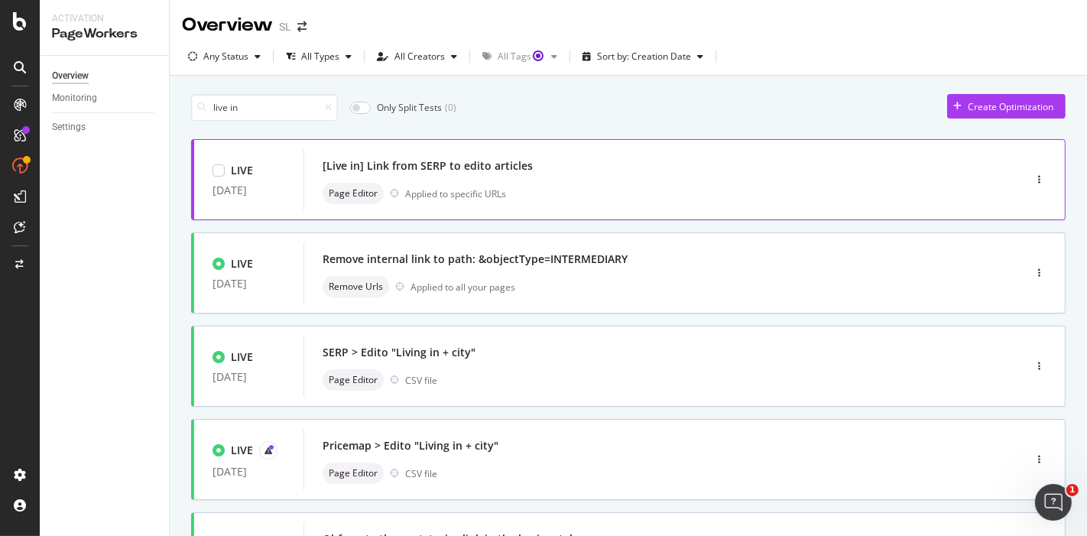
click at [539, 168] on div "[Live in] Link from SERP to edito articles" at bounding box center [641, 165] width 636 height 21
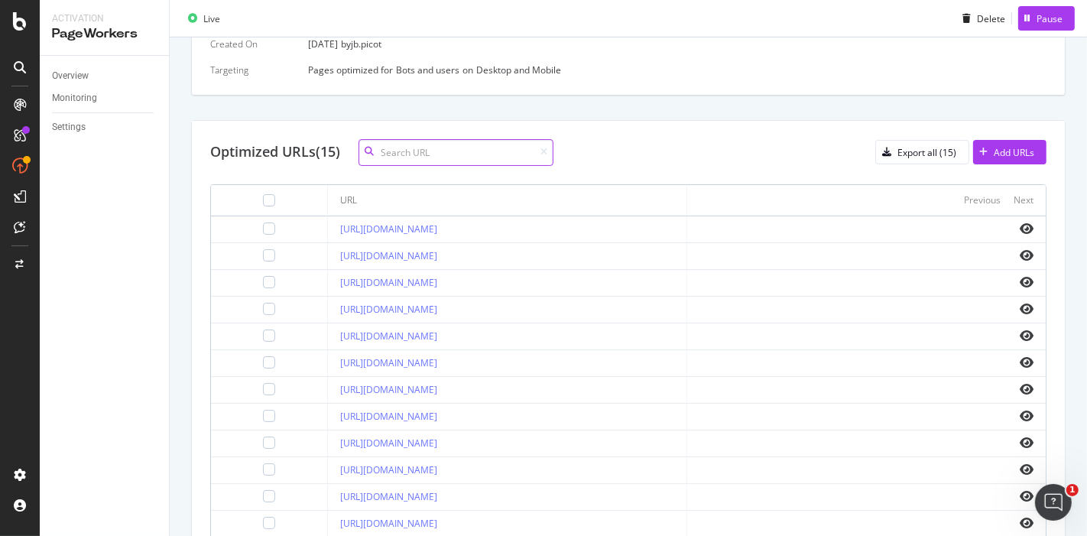
scroll to position [445, 0]
click at [1005, 153] on div "Add URLs" at bounding box center [1014, 153] width 41 height 13
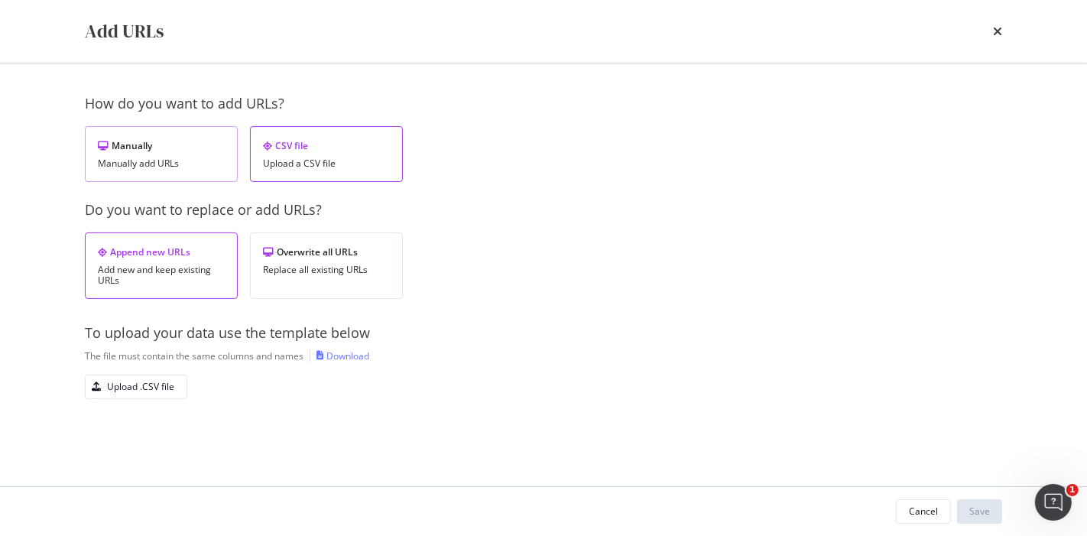
click at [191, 147] on div "Manually" at bounding box center [161, 145] width 127 height 13
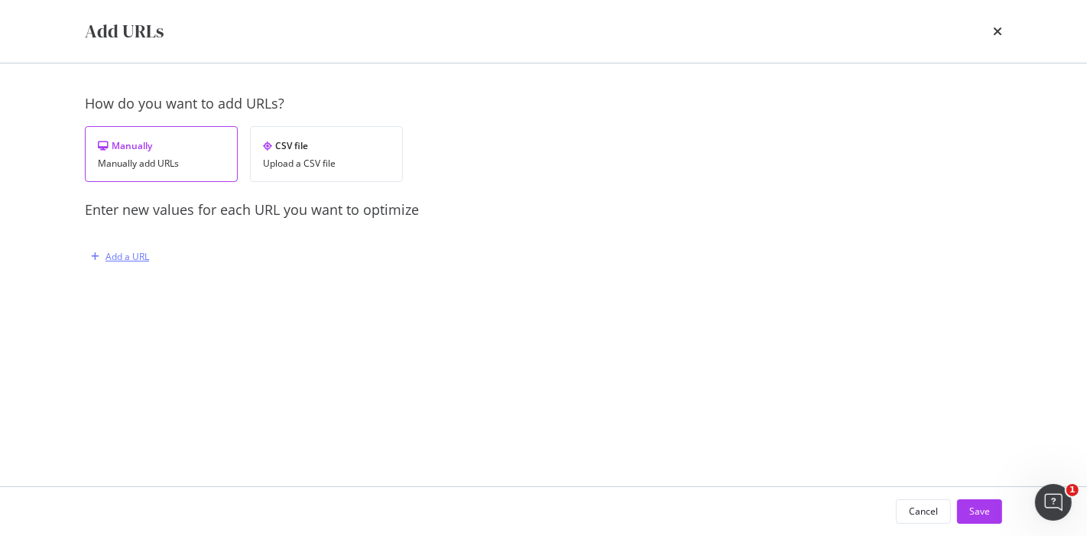
click at [129, 256] on div "Add a URL" at bounding box center [128, 256] width 44 height 13
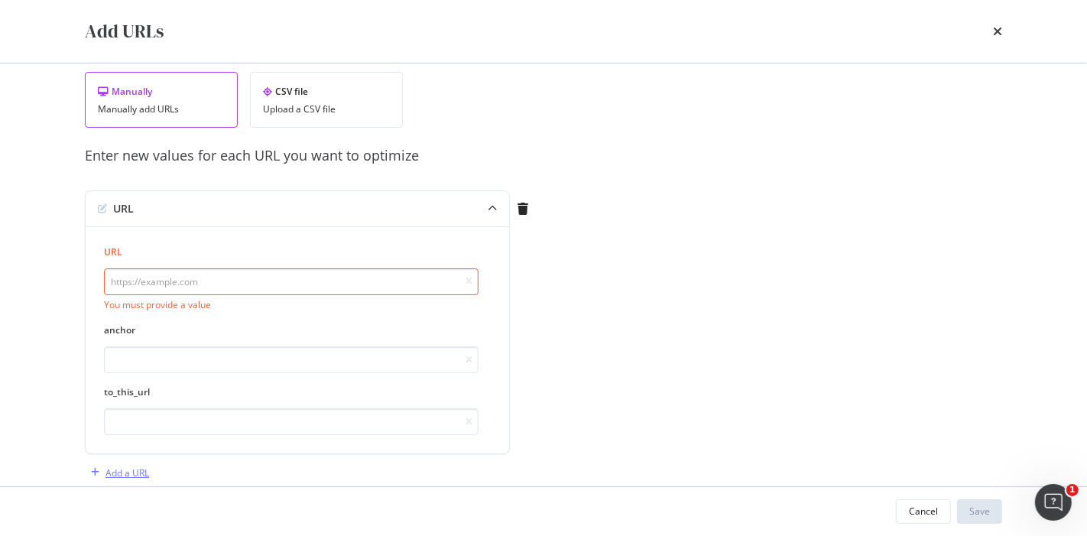
scroll to position [63, 0]
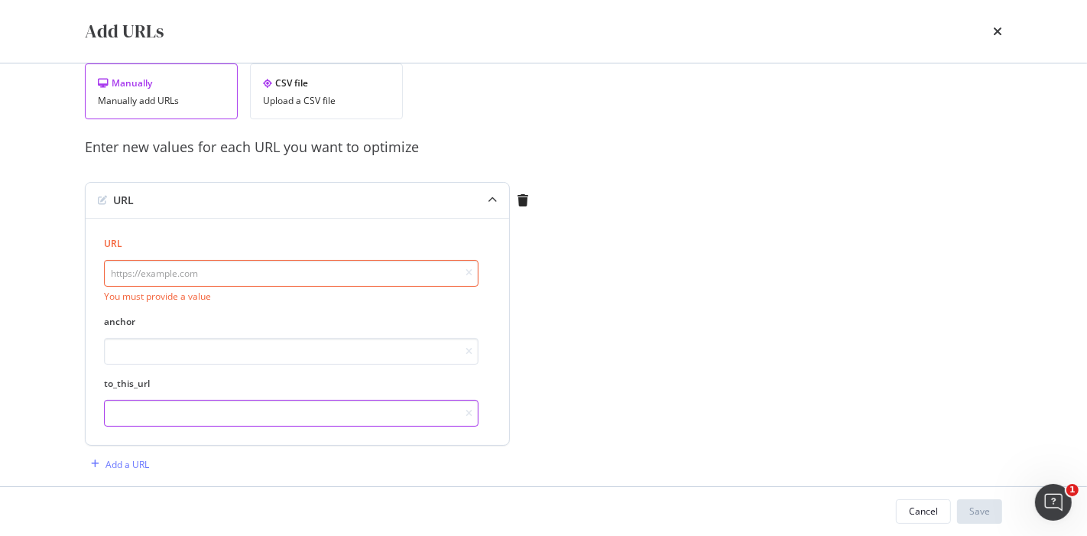
click at [272, 411] on input "modal" at bounding box center [291, 413] width 375 height 27
paste input "[URL][DOMAIN_NAME]"
type input "[URL][DOMAIN_NAME]"
click at [229, 355] on input "modal" at bounding box center [291, 351] width 375 height 27
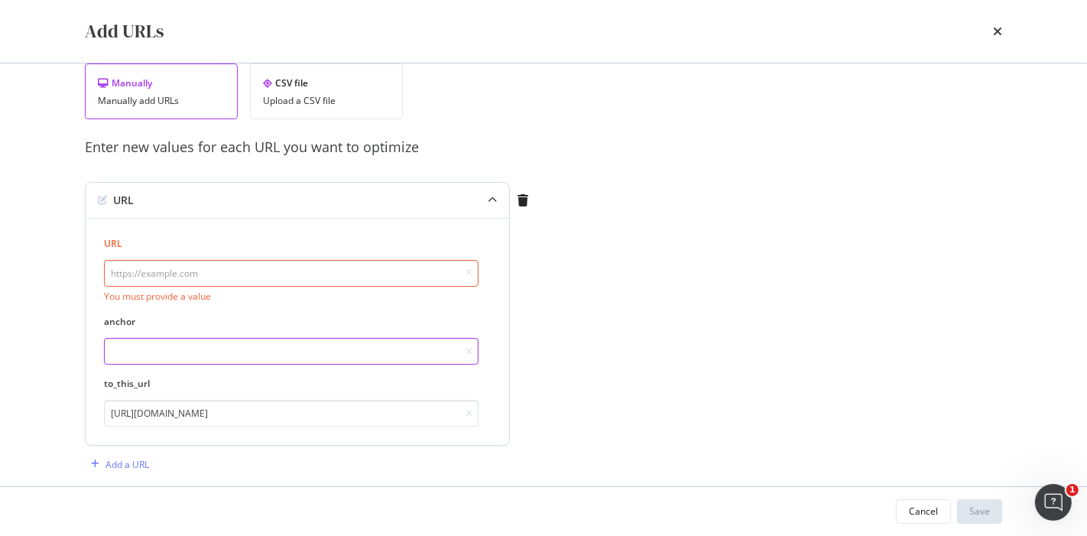
scroll to position [0, 0]
type input "vivre à [GEOGRAPHIC_DATA]"
click at [257, 275] on input "modal" at bounding box center [291, 273] width 375 height 27
paste input "[URL][DOMAIN_NAME]"
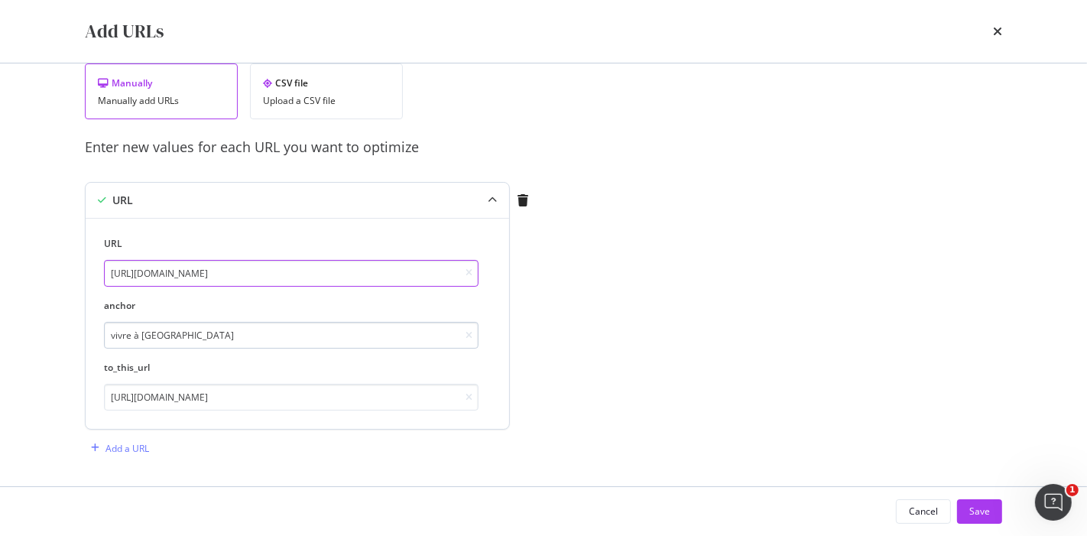
scroll to position [64, 0]
type input "[URL][DOMAIN_NAME]"
click at [115, 440] on div "Add a URL" at bounding box center [128, 446] width 44 height 13
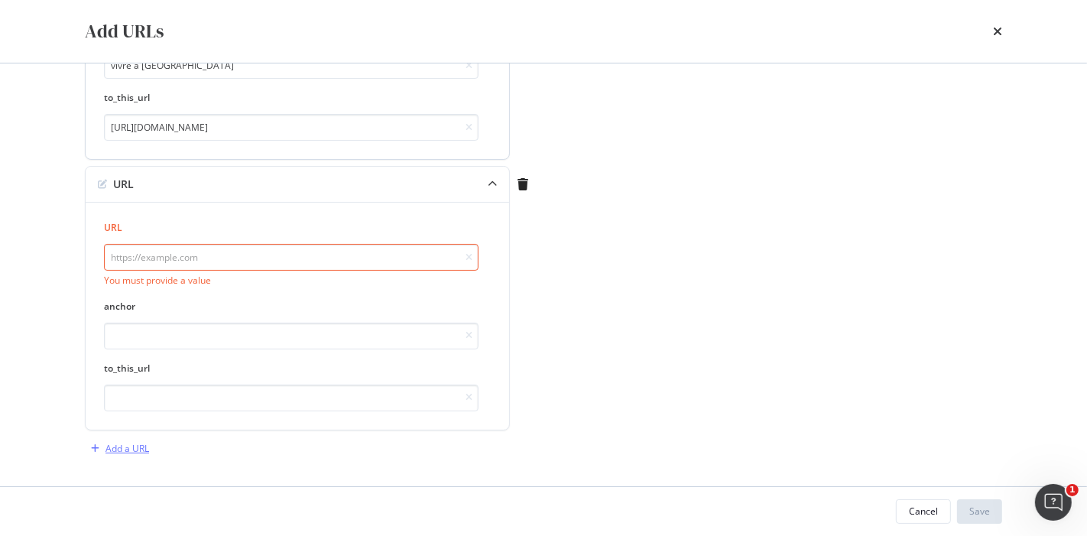
scroll to position [332, 0]
click at [186, 400] on input "modal" at bounding box center [291, 398] width 375 height 27
paste input "[URL][DOMAIN_NAME]"
type input "[URL][DOMAIN_NAME]"
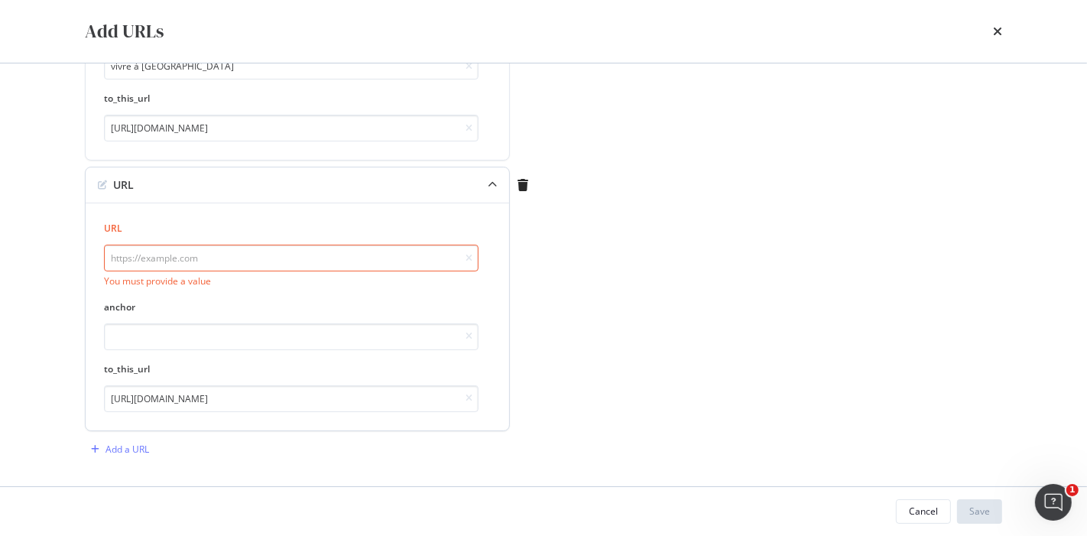
scroll to position [0, 0]
click at [242, 317] on div "anchor" at bounding box center [291, 326] width 375 height 50
click at [238, 323] on input "modal" at bounding box center [291, 336] width 375 height 27
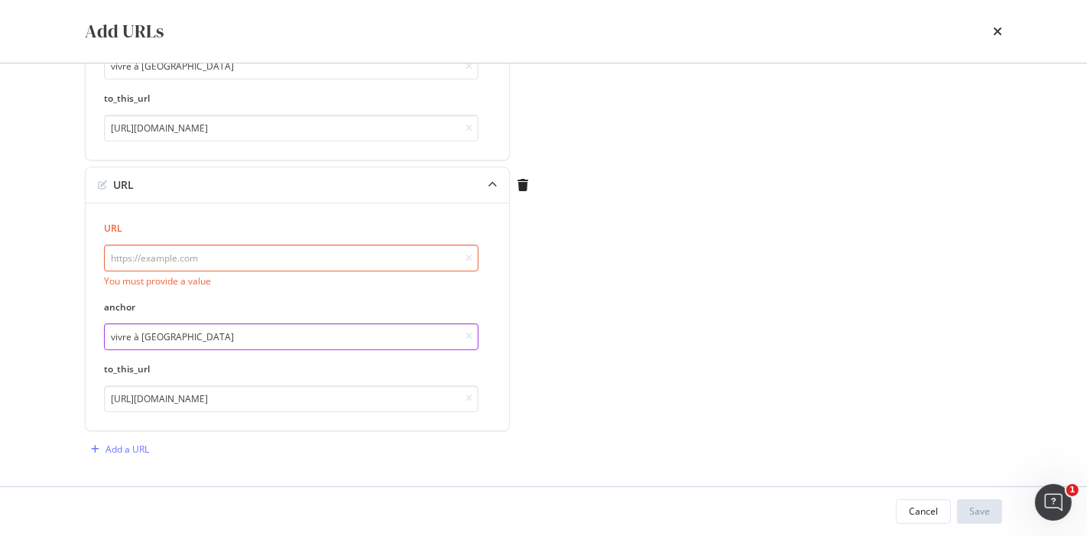
type input "vivre à [GEOGRAPHIC_DATA]"
click at [310, 255] on input "modal" at bounding box center [291, 258] width 375 height 27
paste input "[URL][DOMAIN_NAME]"
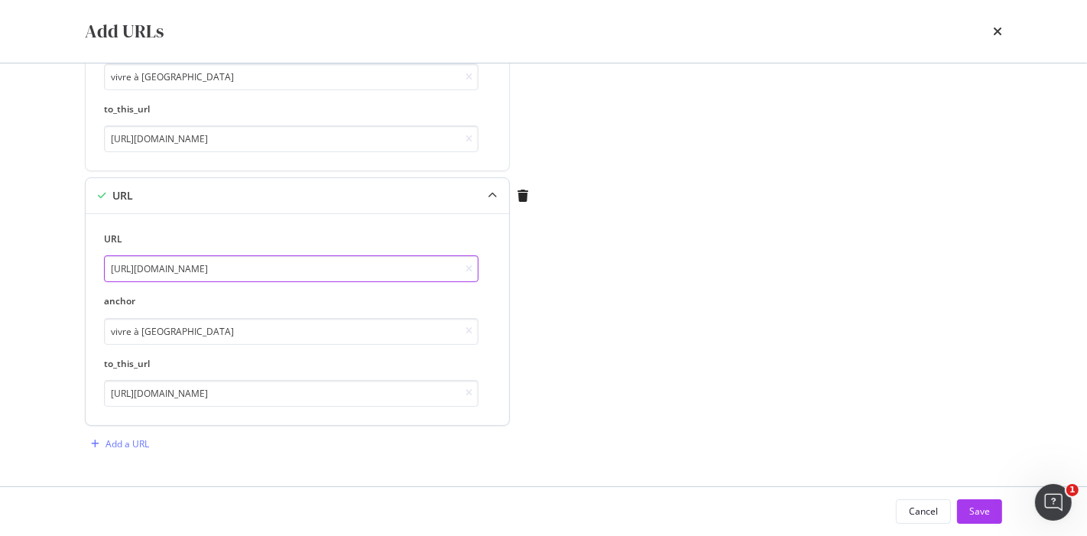
scroll to position [317, 0]
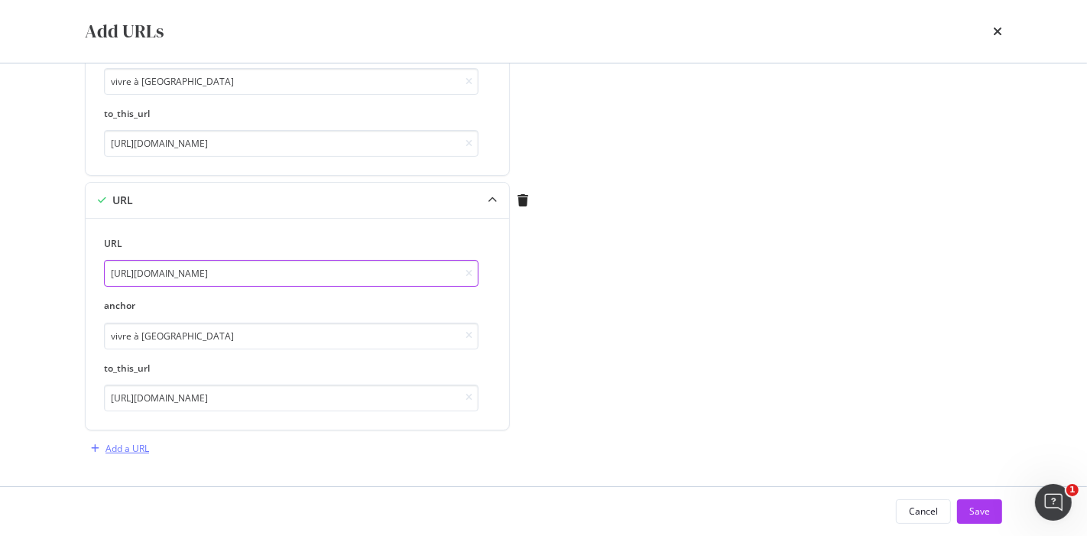
type input "[URL][DOMAIN_NAME]"
click at [128, 442] on div "Add a URL" at bounding box center [128, 448] width 44 height 13
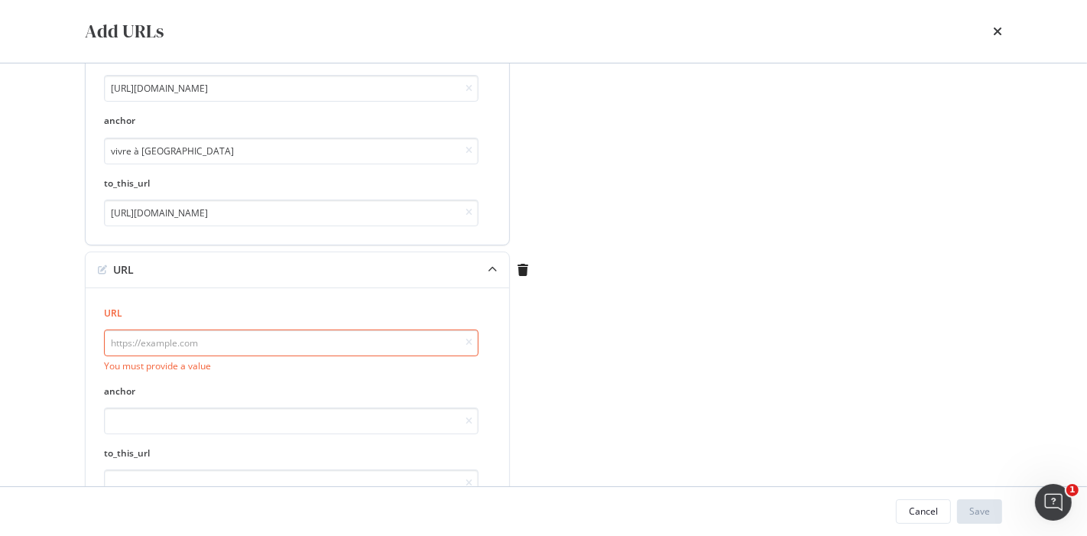
scroll to position [585, 0]
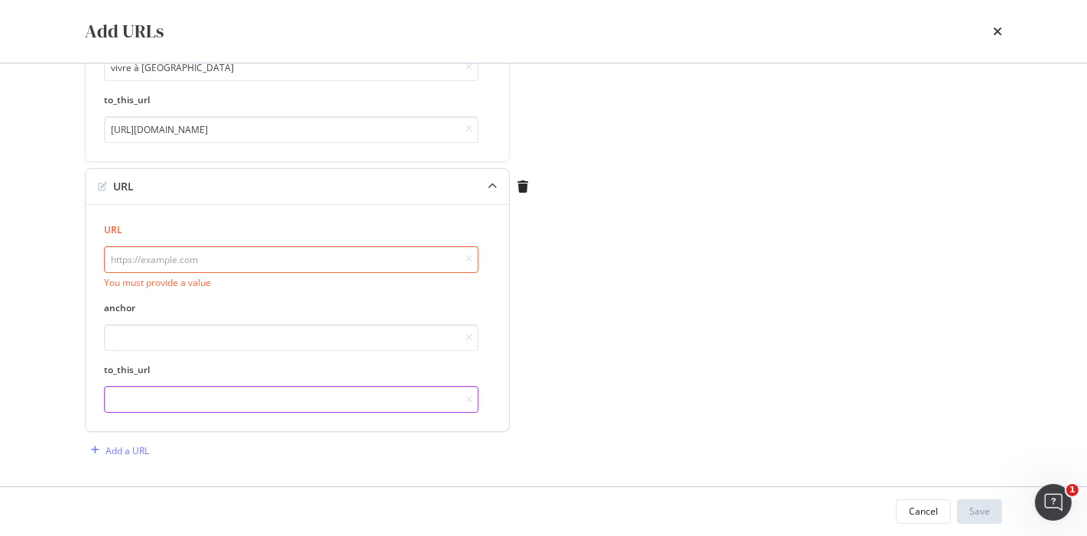
click at [238, 393] on input "modal" at bounding box center [291, 399] width 375 height 27
paste input "[URL][DOMAIN_NAME]"
type input "[URL][DOMAIN_NAME]"
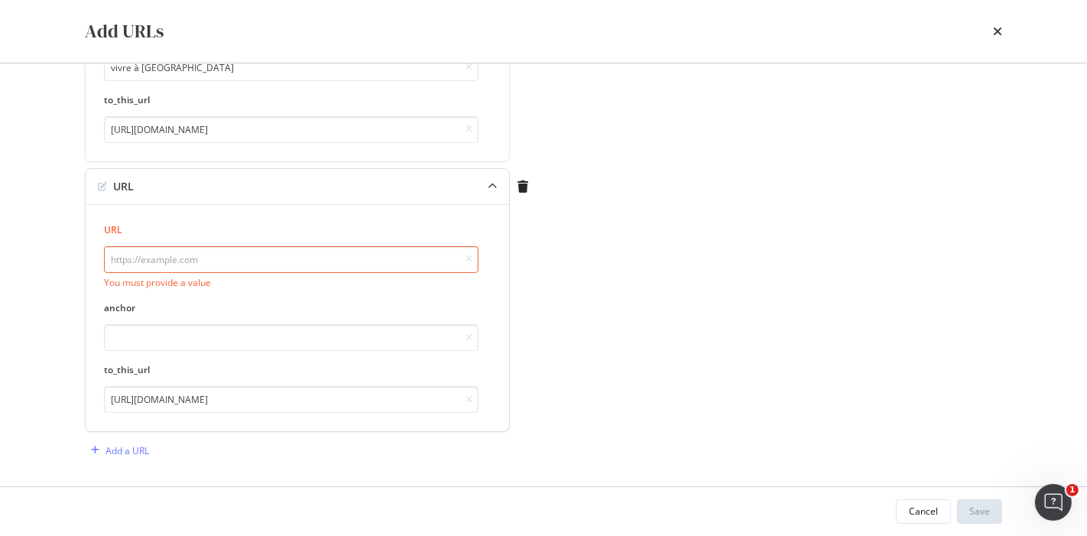
click at [248, 313] on div "anchor" at bounding box center [291, 326] width 375 height 50
click at [258, 333] on input "modal" at bounding box center [291, 337] width 375 height 27
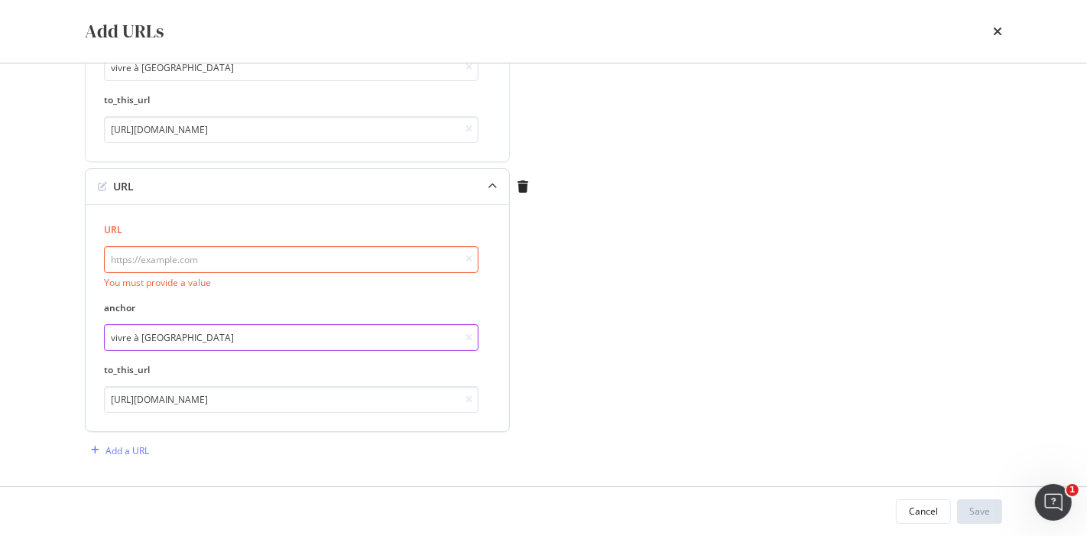
type input "vivre à [GEOGRAPHIC_DATA]"
click at [291, 250] on input "modal" at bounding box center [291, 259] width 375 height 27
paste input "[URL][DOMAIN_NAME]"
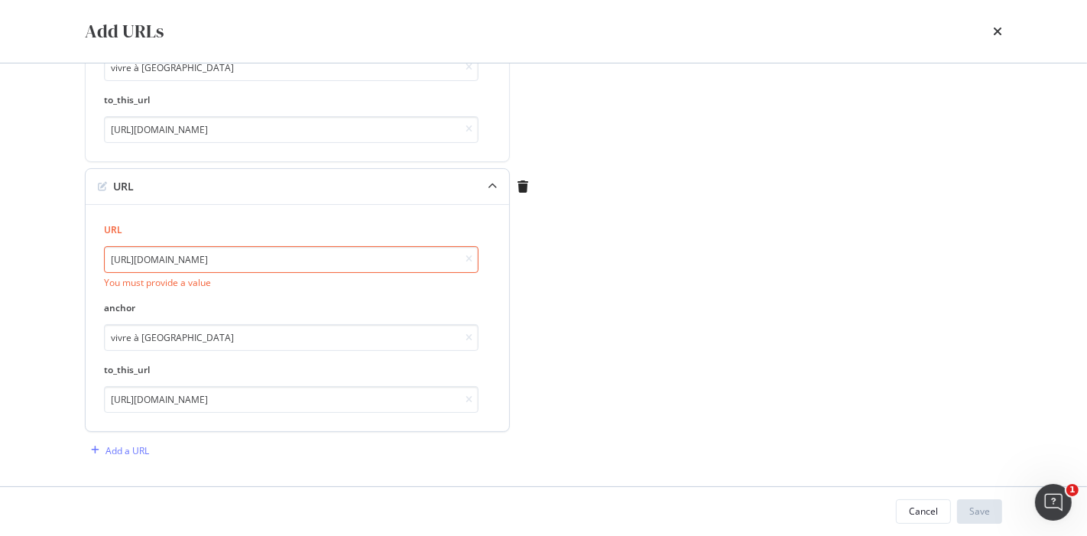
scroll to position [569, 0]
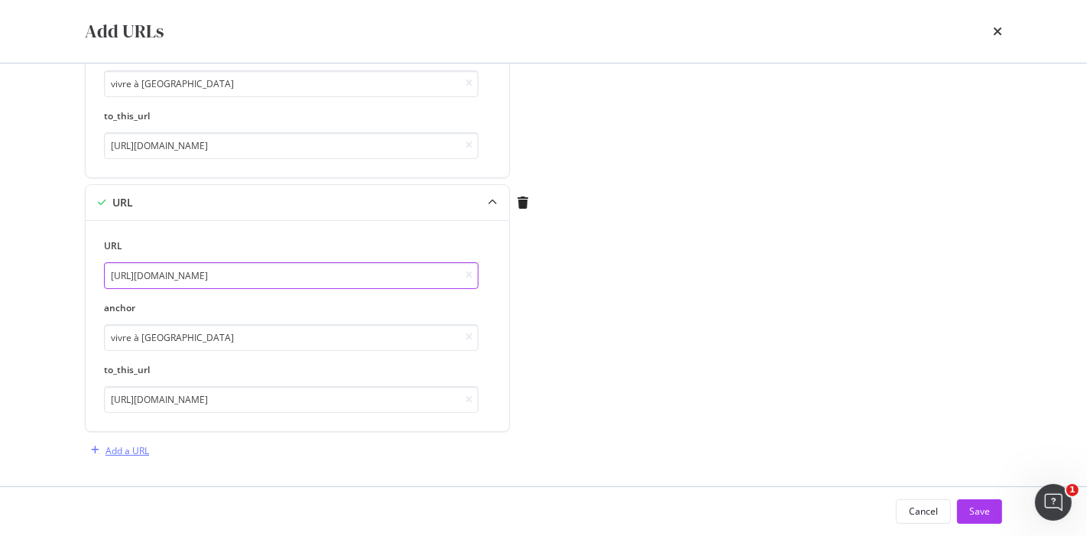
type input "[URL][DOMAIN_NAME]"
click at [124, 447] on div "Add a URL" at bounding box center [128, 450] width 44 height 13
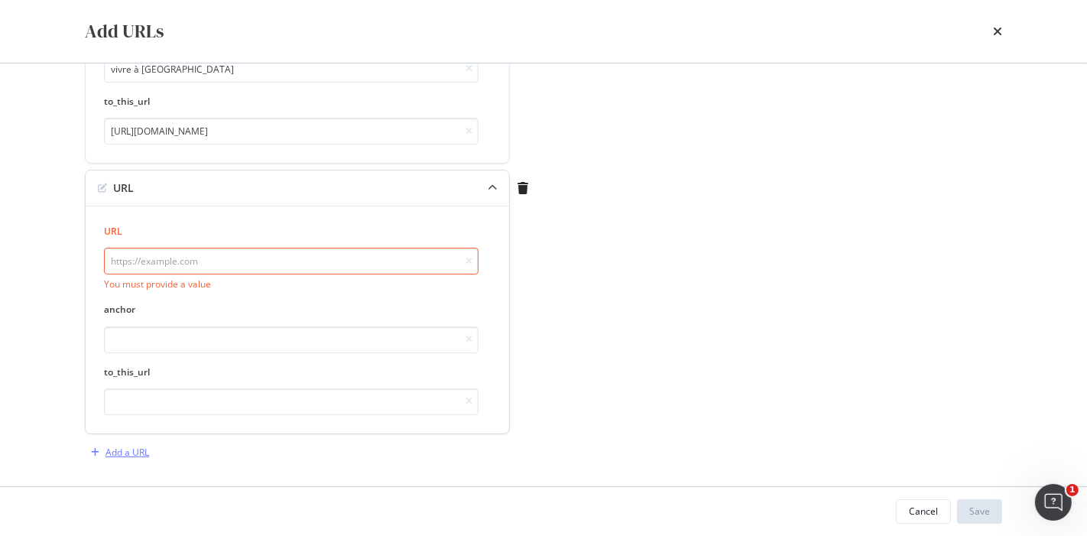
scroll to position [837, 0]
click at [229, 399] on input "modal" at bounding box center [291, 401] width 375 height 27
paste input "[URL][DOMAIN_NAME]"
type input "[URL][DOMAIN_NAME]"
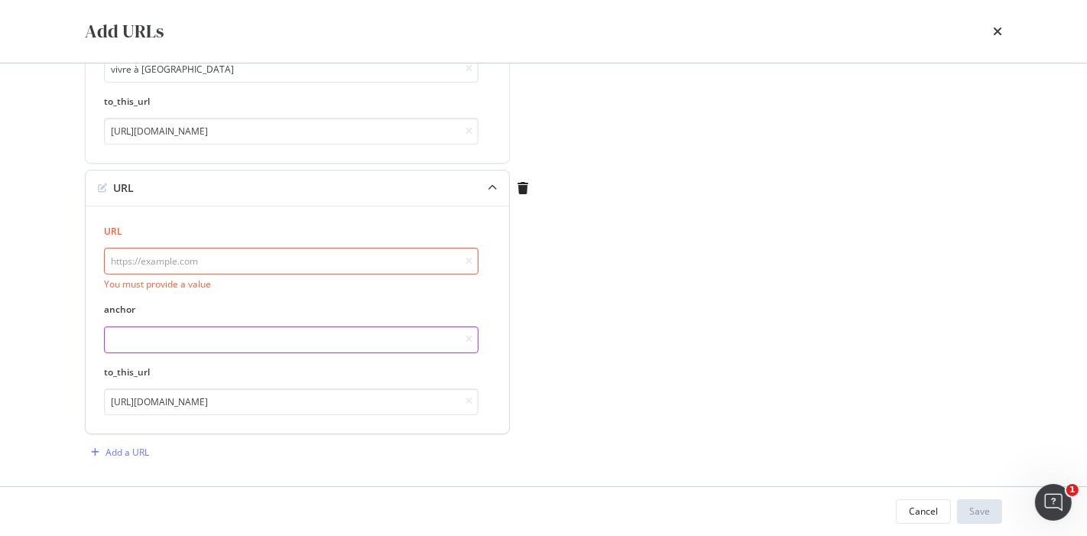
click at [258, 331] on input "modal" at bounding box center [291, 340] width 375 height 27
type input "vivre à [GEOGRAPHIC_DATA]"
click at [267, 248] on input "modal" at bounding box center [291, 261] width 375 height 27
paste input "[URL][DOMAIN_NAME]"
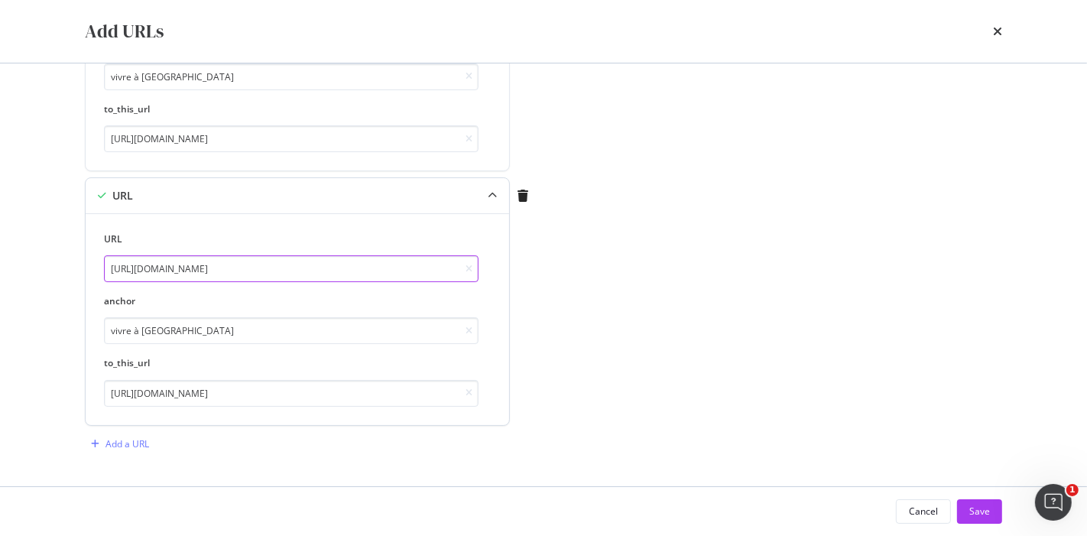
scroll to position [821, 0]
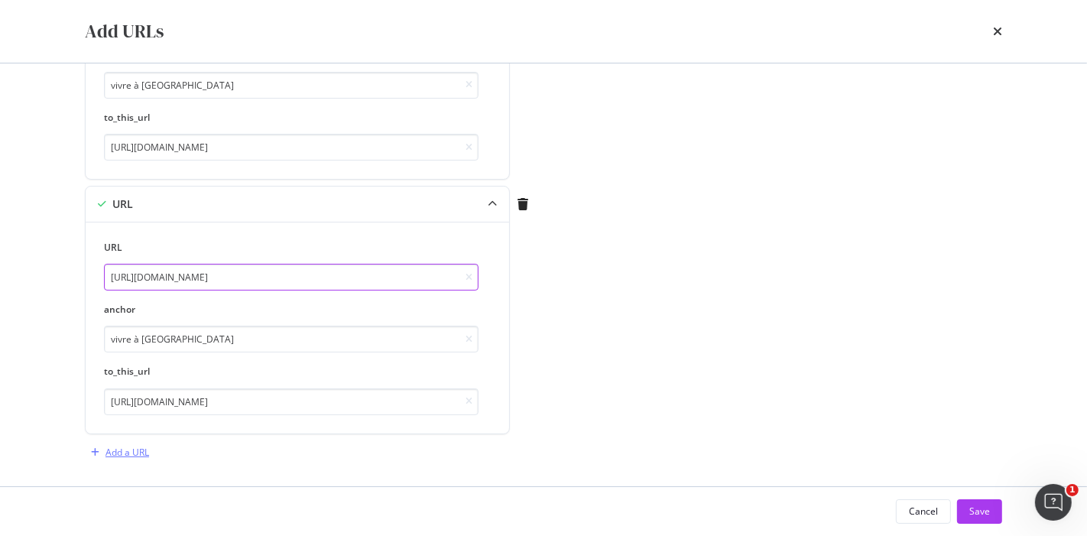
type input "[URL][DOMAIN_NAME]"
click at [111, 446] on div "Add a URL" at bounding box center [128, 452] width 44 height 13
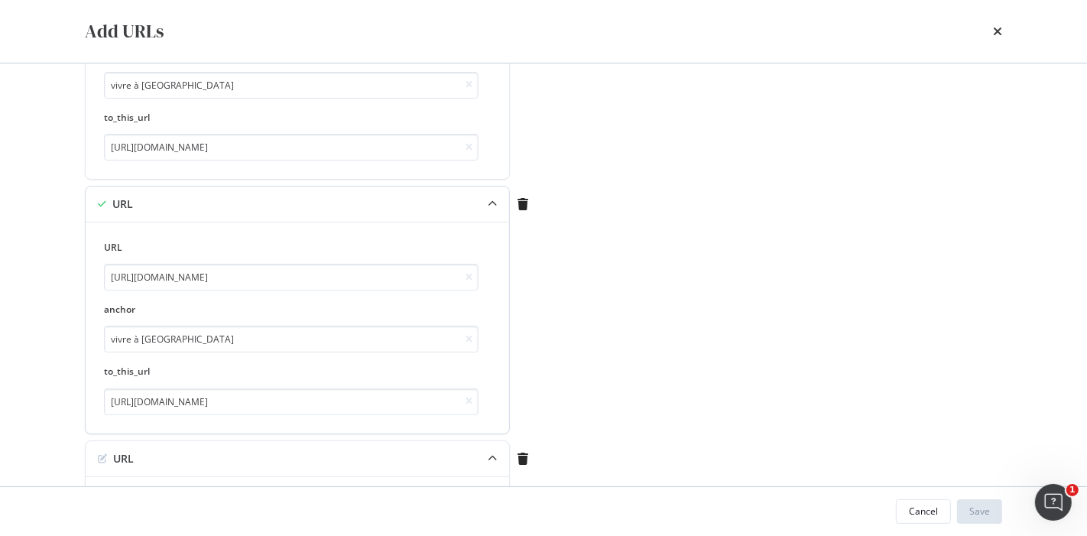
scroll to position [1090, 0]
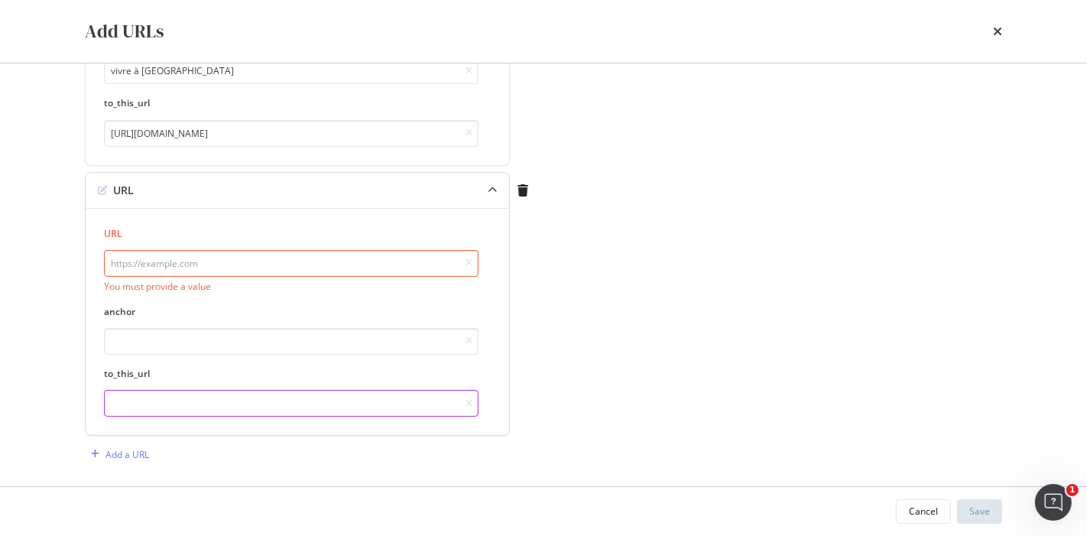
click at [206, 401] on input "modal" at bounding box center [291, 403] width 375 height 27
paste input "[URL][DOMAIN_NAME]"
type input "[URL][DOMAIN_NAME]"
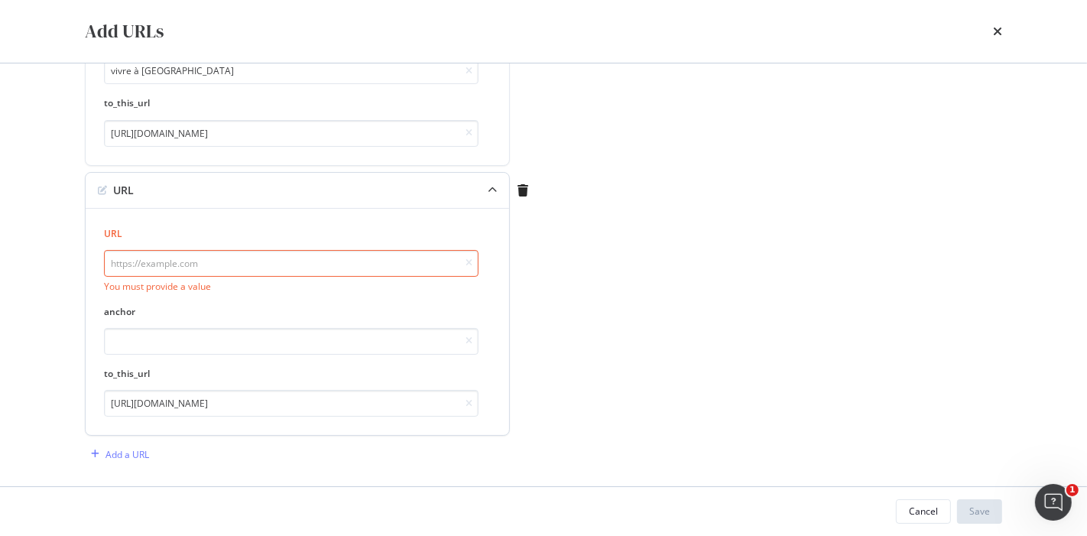
click at [233, 306] on label "anchor" at bounding box center [291, 311] width 375 height 13
click at [210, 328] on input "modal" at bounding box center [291, 341] width 375 height 27
type input "vivre à [GEOGRAPHIC_DATA]"
click at [295, 269] on div "You must provide a value" at bounding box center [291, 271] width 375 height 43
click at [253, 258] on input "modal" at bounding box center [291, 263] width 375 height 27
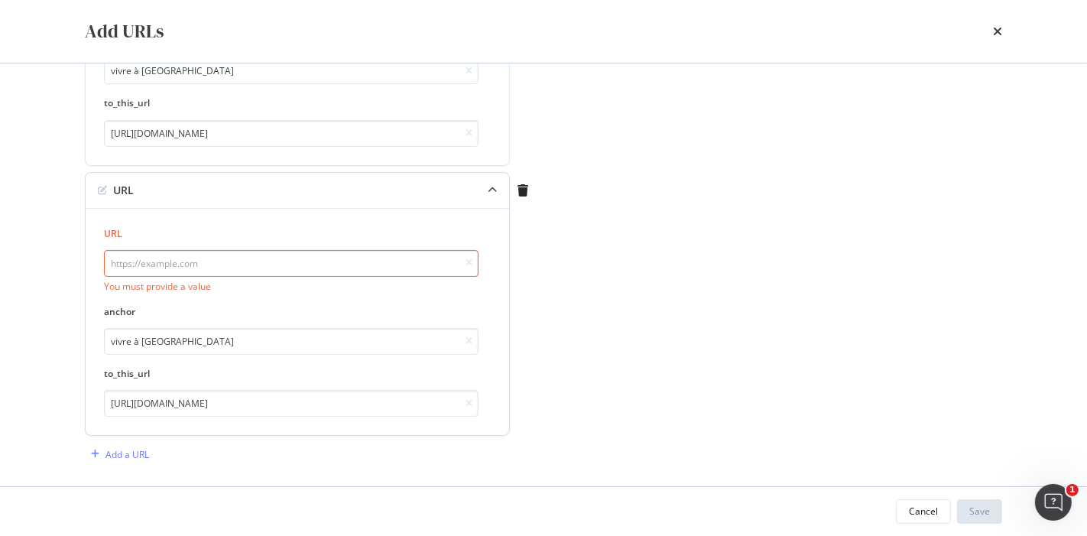
paste input "[URL][DOMAIN_NAME]"
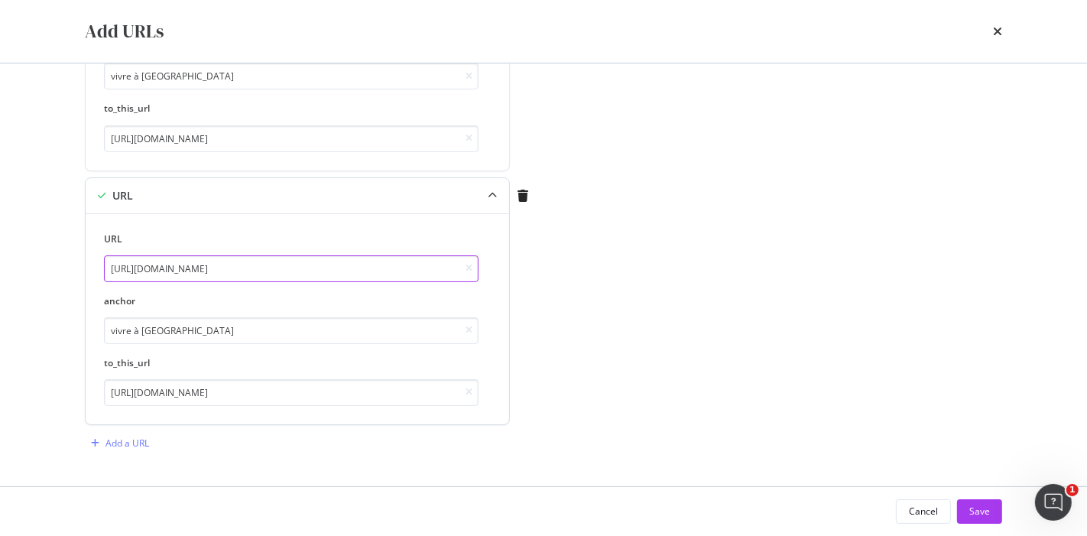
scroll to position [1074, 0]
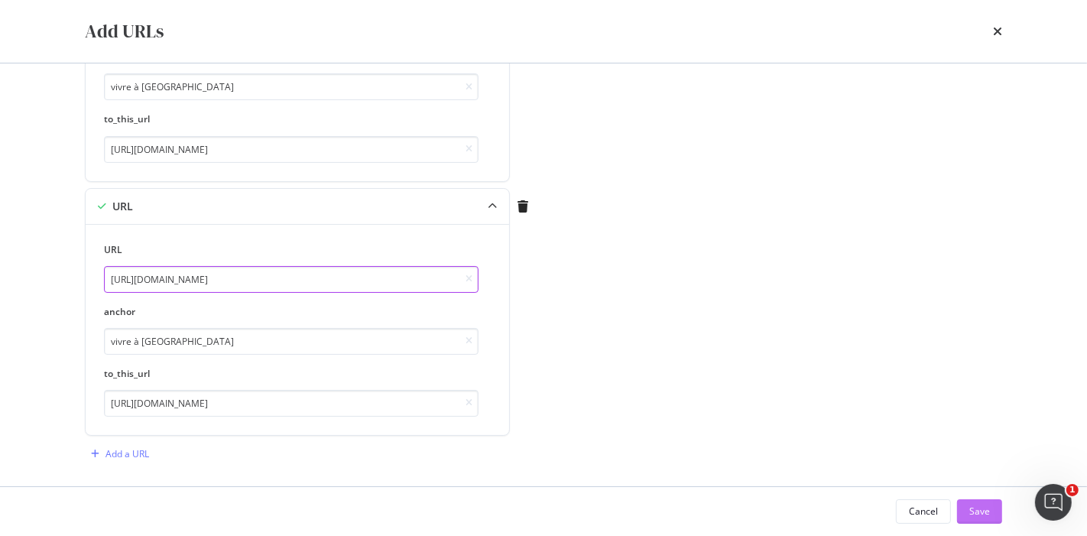
type input "[URL][DOMAIN_NAME]"
click at [980, 511] on div "Save" at bounding box center [980, 511] width 21 height 13
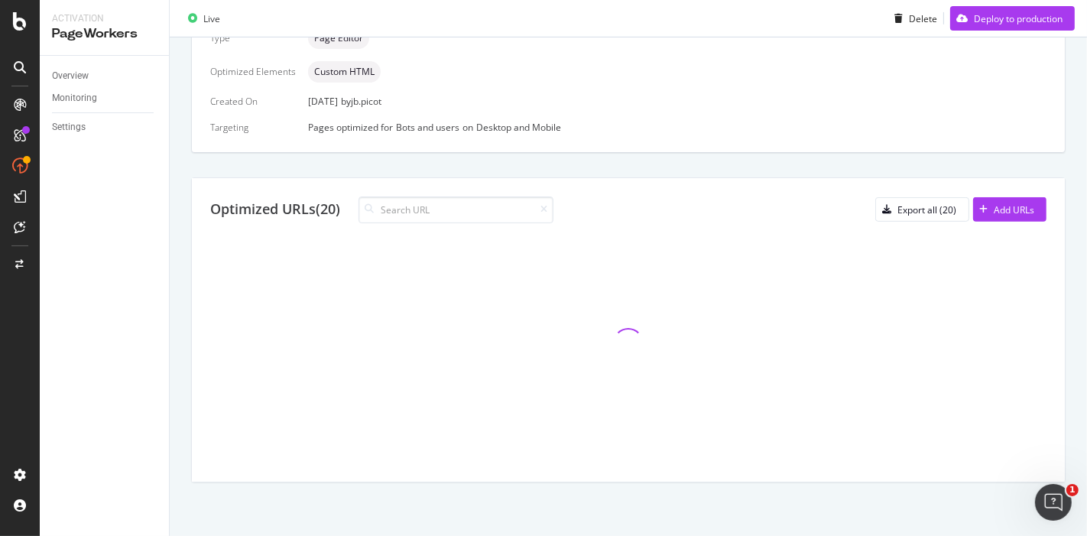
scroll to position [482, 0]
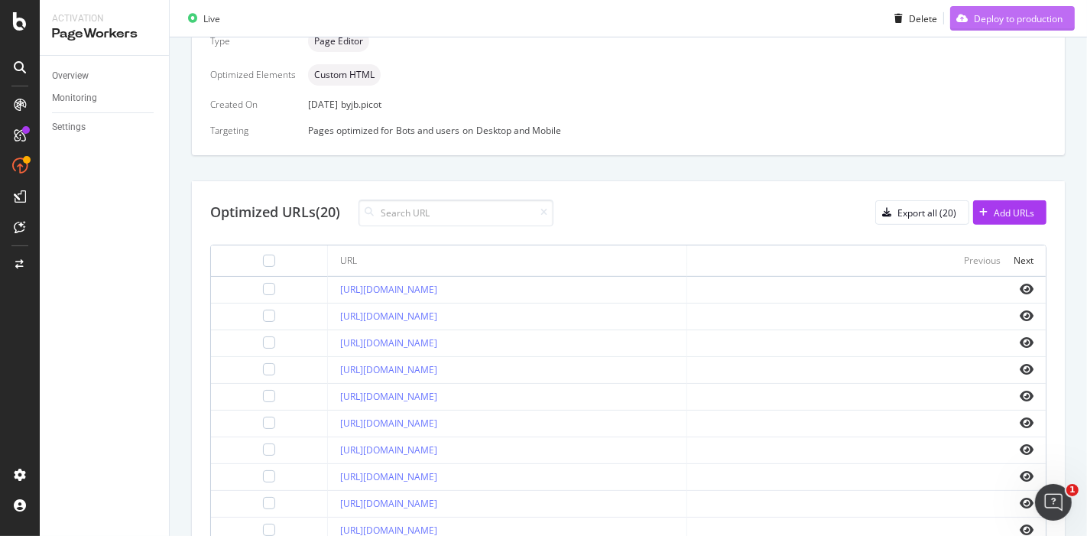
click at [1009, 23] on div "Deploy to production" at bounding box center [1018, 17] width 89 height 13
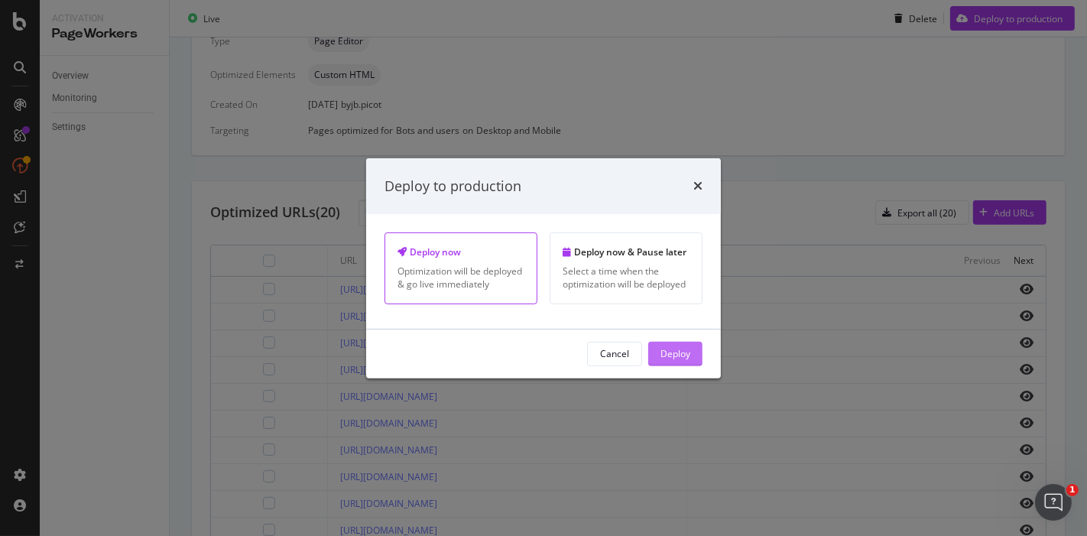
click at [667, 349] on div "Deploy" at bounding box center [676, 353] width 30 height 13
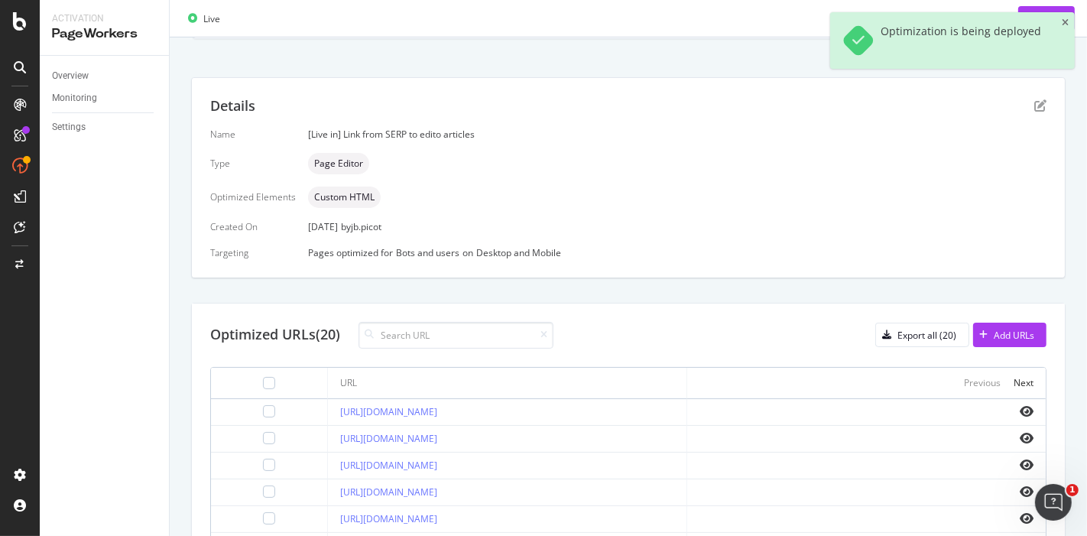
scroll to position [319, 0]
